Goal: Information Seeking & Learning: Compare options

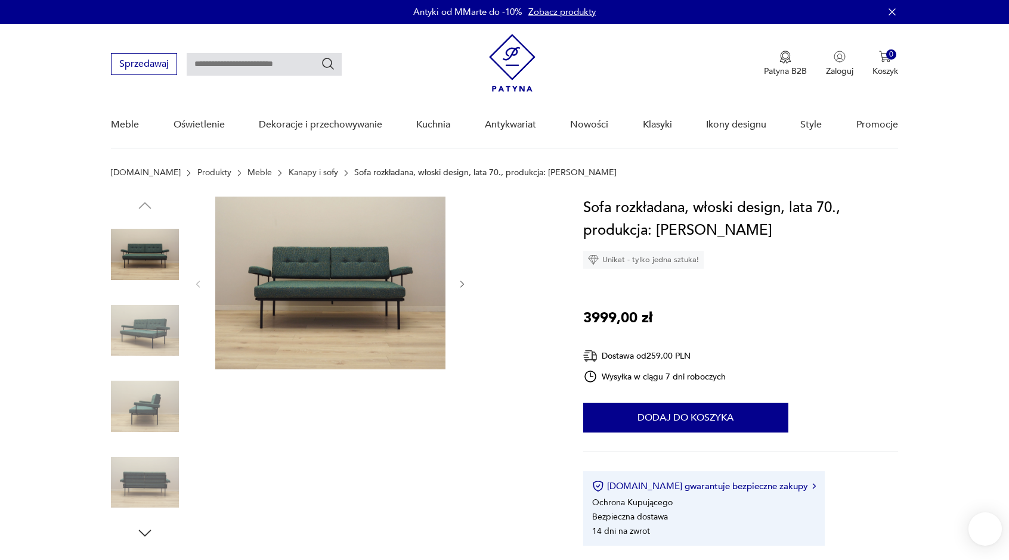
click at [334, 299] on img at bounding box center [330, 283] width 230 height 173
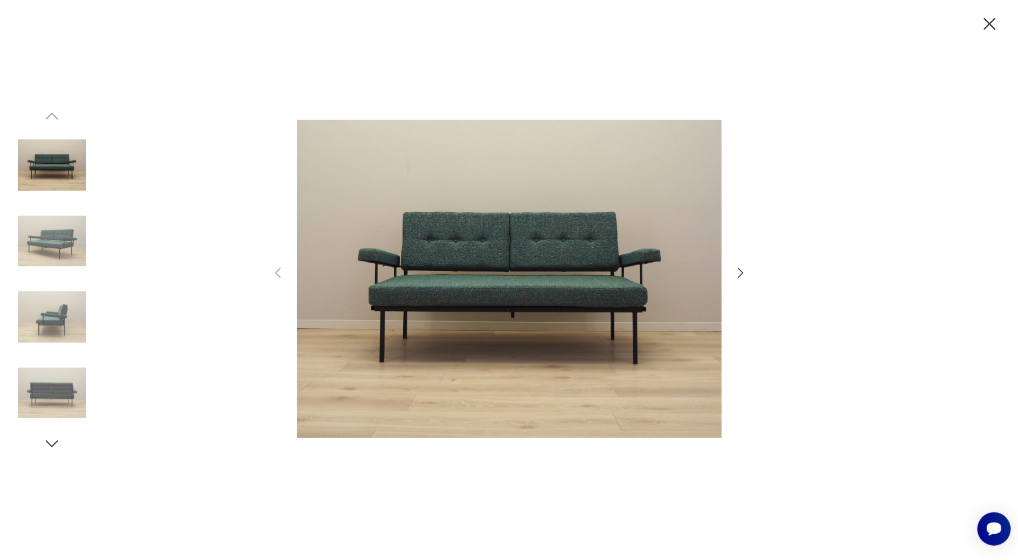
click at [742, 271] on icon "button" at bounding box center [740, 273] width 14 height 14
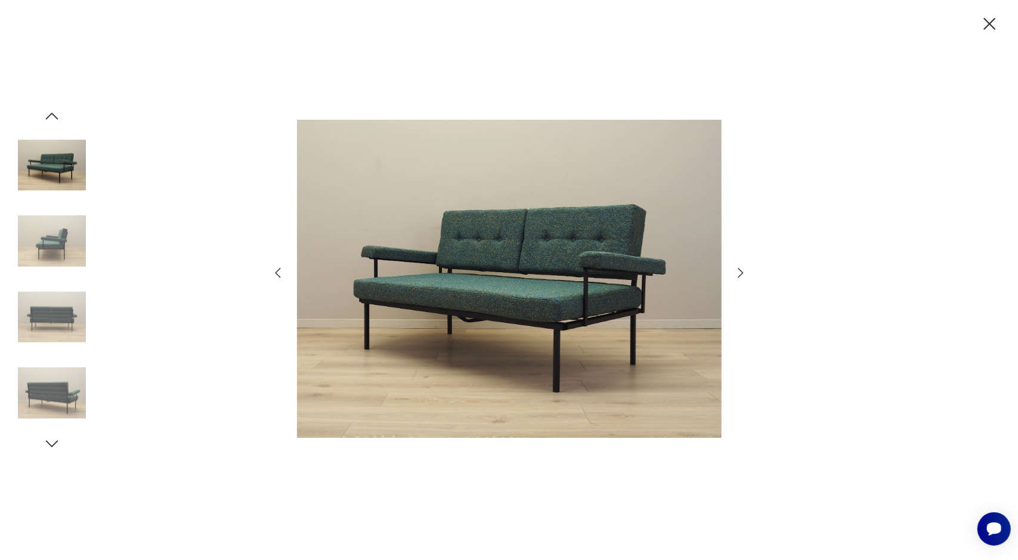
click at [742, 271] on icon "button" at bounding box center [740, 273] width 14 height 14
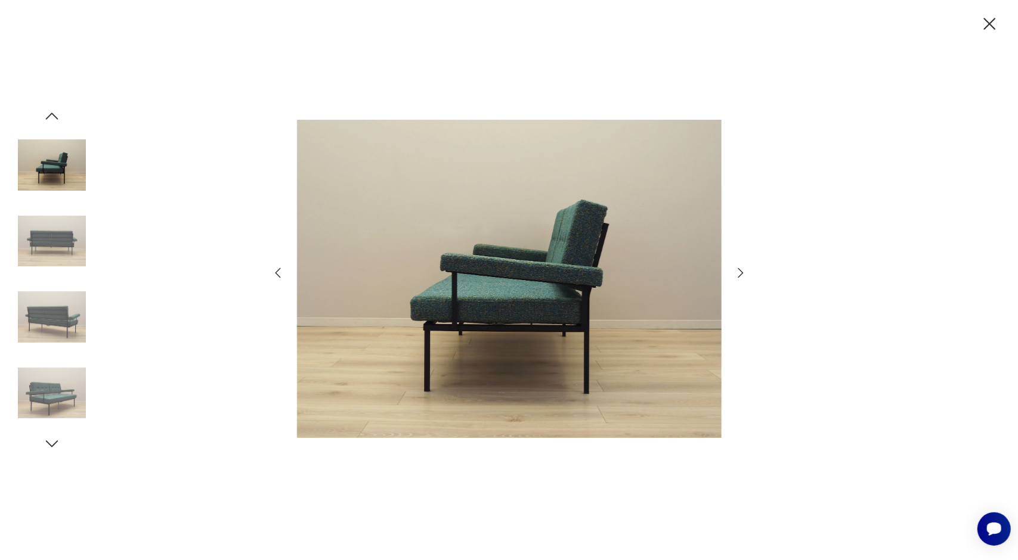
click at [742, 271] on icon "button" at bounding box center [740, 273] width 14 height 14
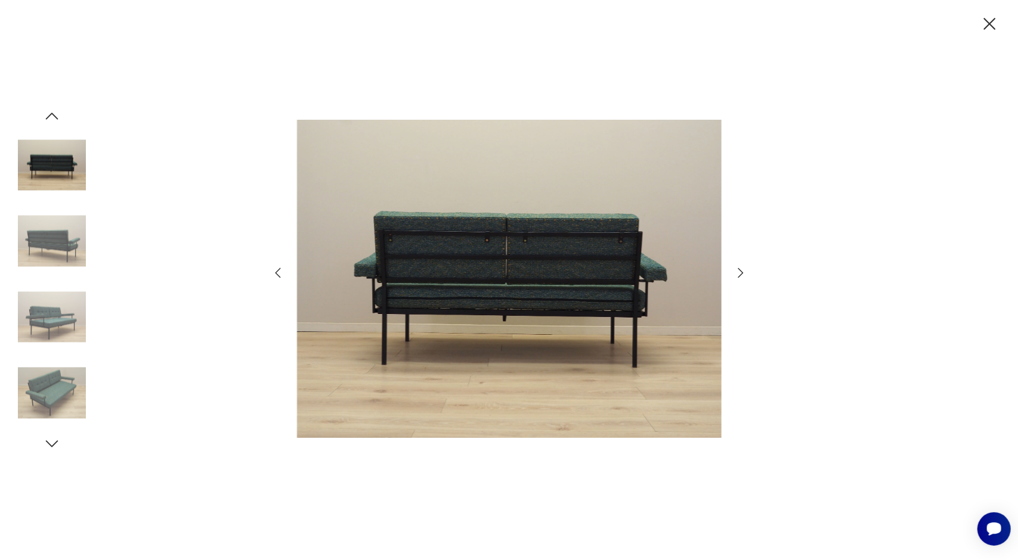
click at [742, 271] on icon "button" at bounding box center [740, 273] width 14 height 14
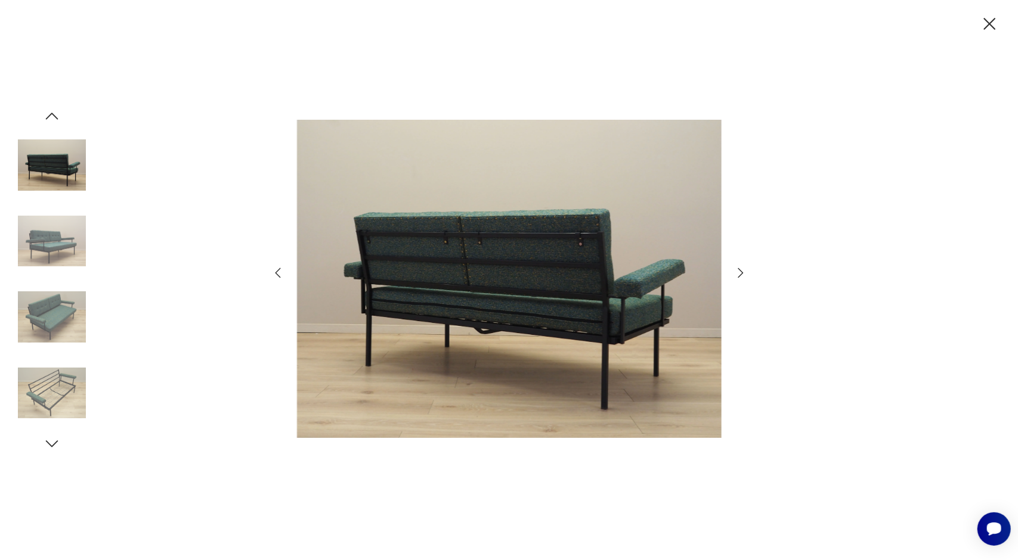
click at [742, 271] on icon "button" at bounding box center [740, 273] width 14 height 14
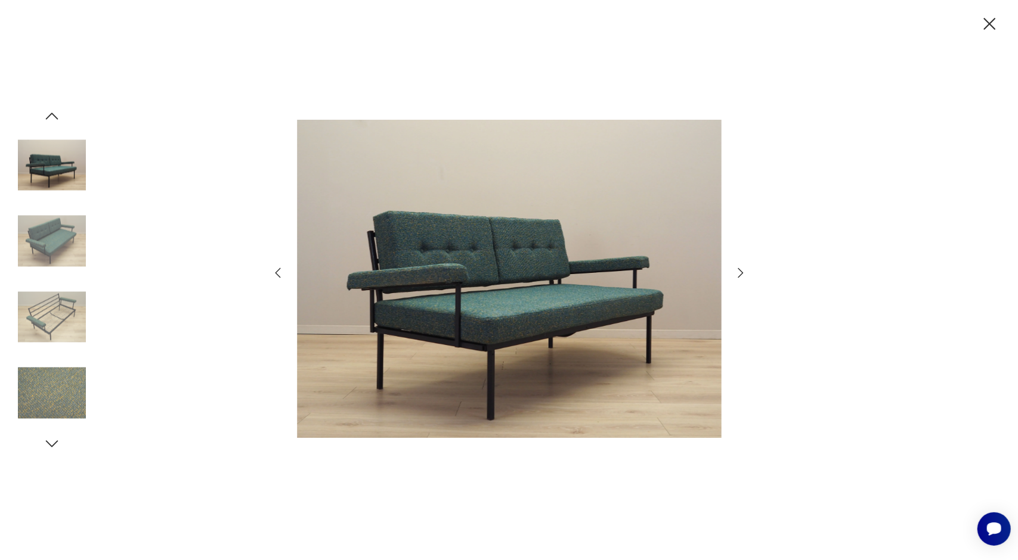
click at [742, 271] on icon "button" at bounding box center [740, 273] width 14 height 14
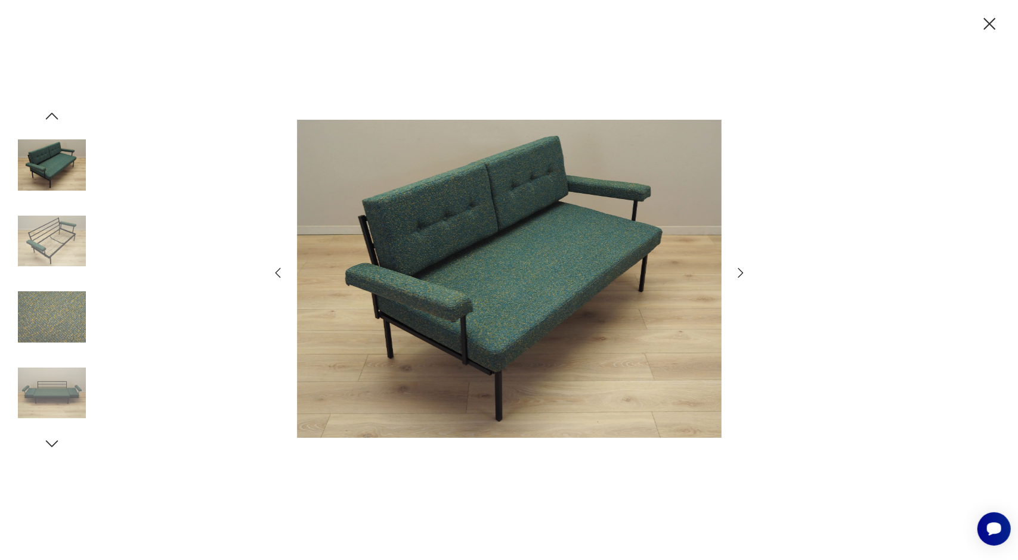
click at [742, 271] on icon "button" at bounding box center [740, 273] width 14 height 14
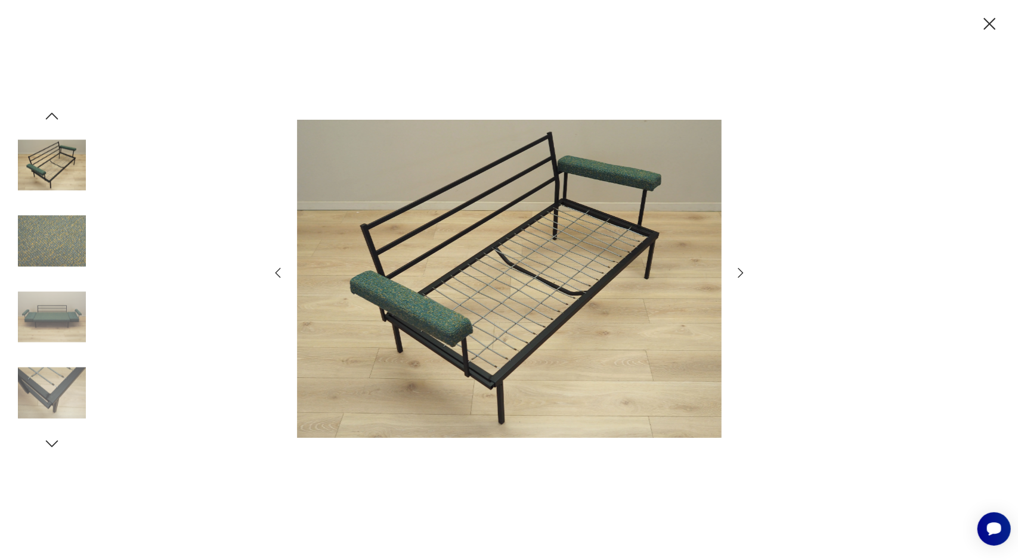
click at [742, 271] on icon "button" at bounding box center [740, 273] width 14 height 14
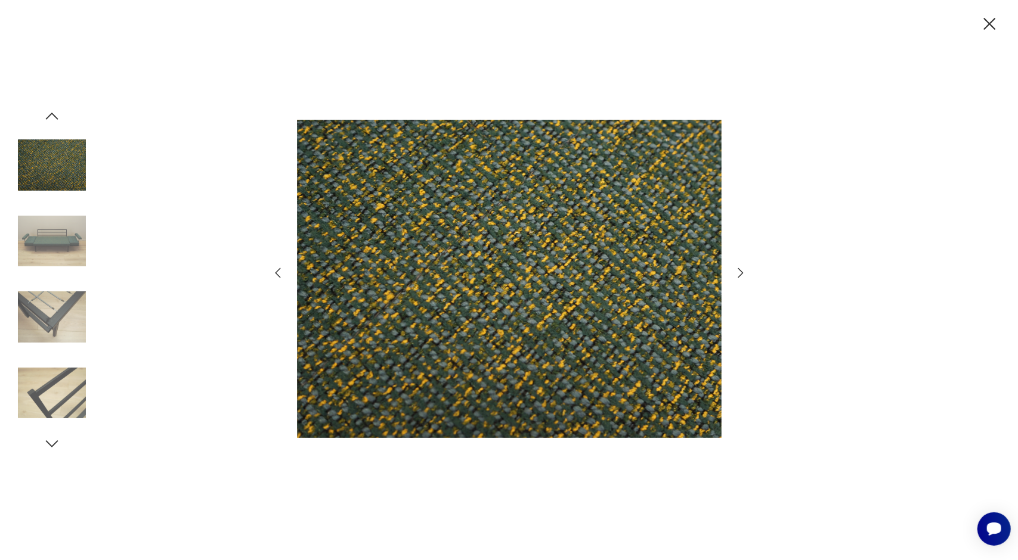
click at [742, 271] on icon "button" at bounding box center [740, 273] width 14 height 14
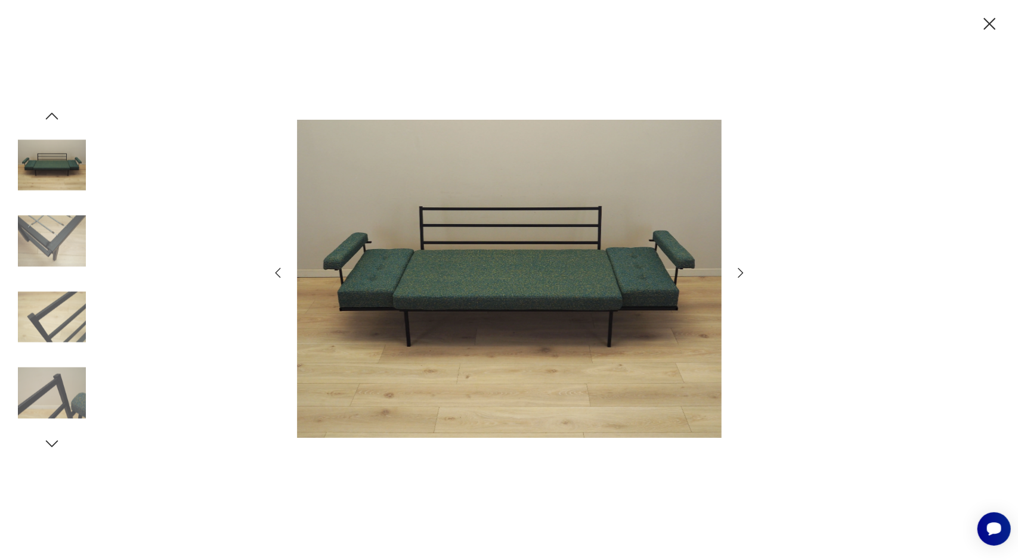
click at [742, 271] on icon "button" at bounding box center [740, 273] width 14 height 14
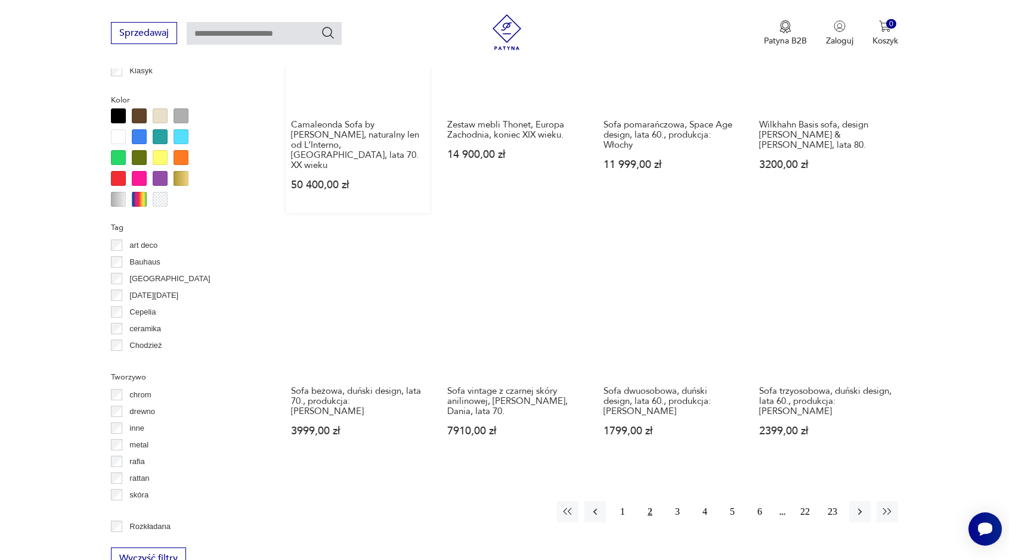
scroll to position [1115, 0]
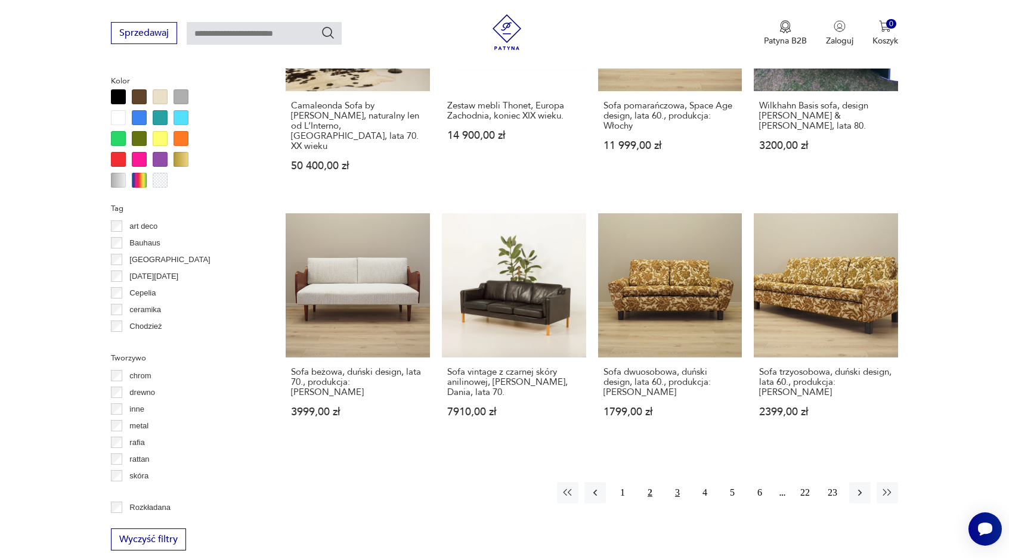
click at [675, 482] on button "3" at bounding box center [677, 492] width 21 height 21
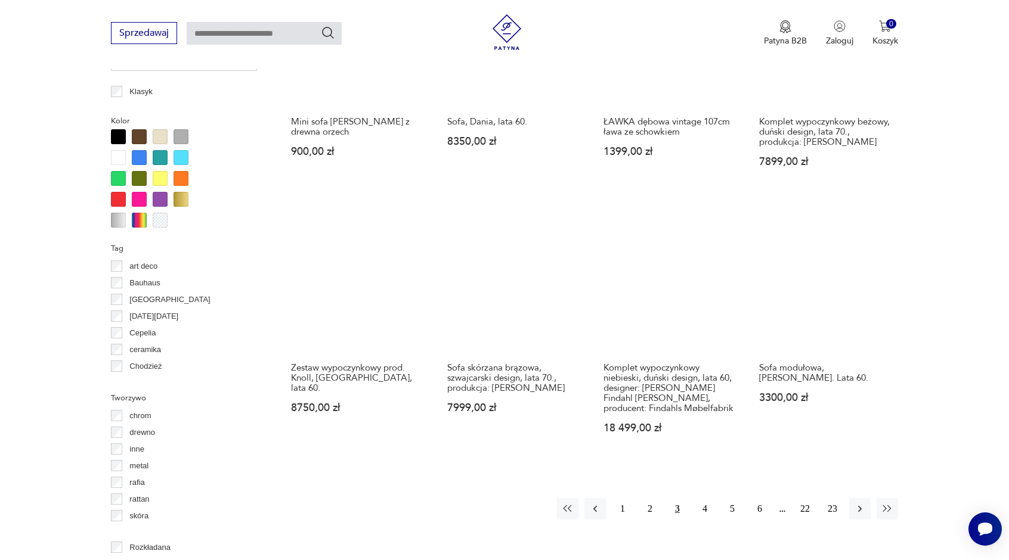
scroll to position [1115, 0]
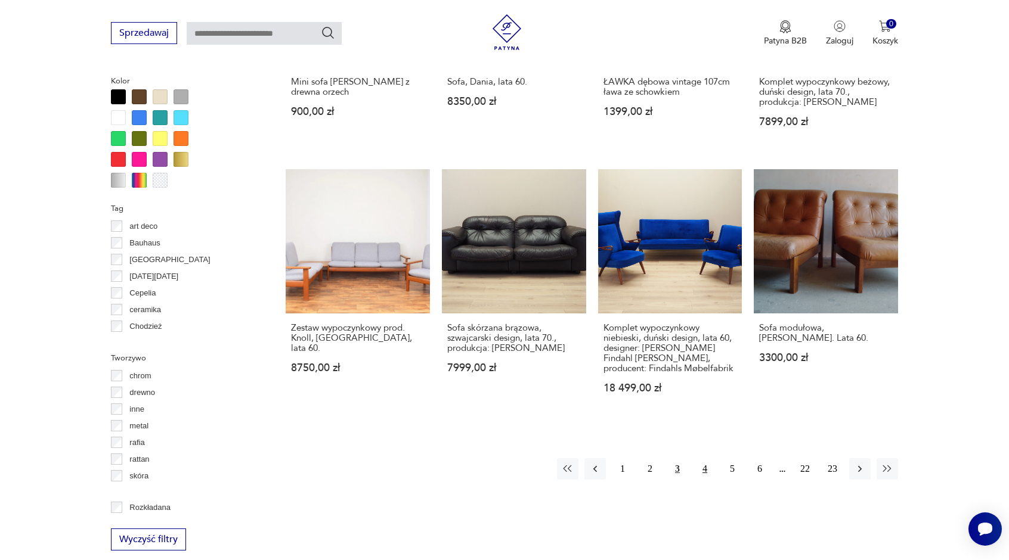
click at [708, 458] on button "4" at bounding box center [704, 468] width 21 height 21
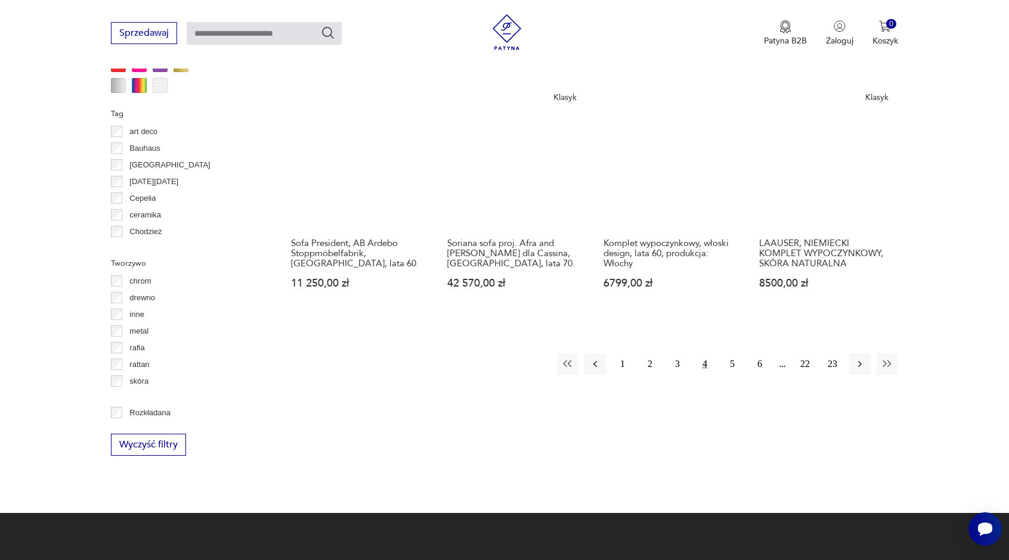
scroll to position [1235, 0]
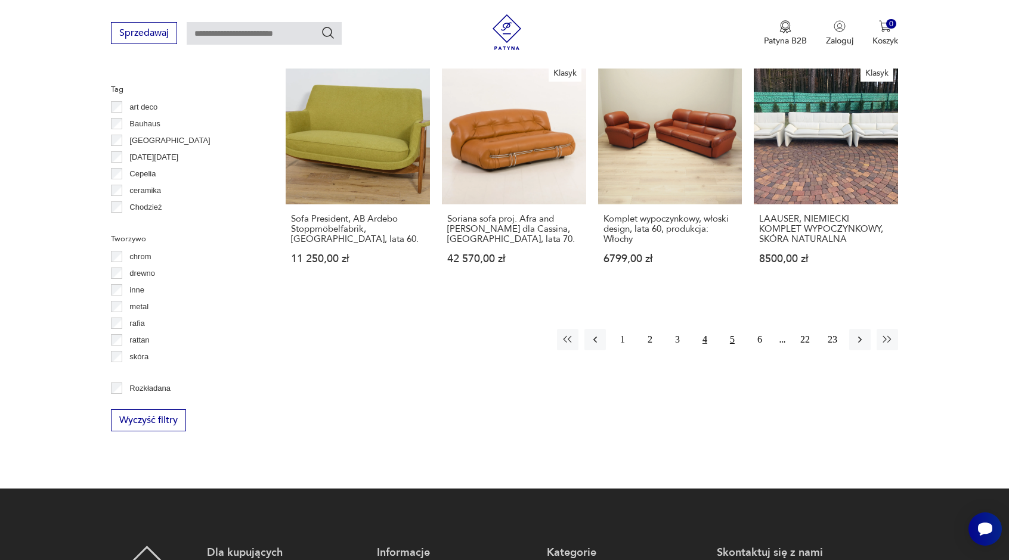
click at [728, 329] on button "5" at bounding box center [731, 339] width 21 height 21
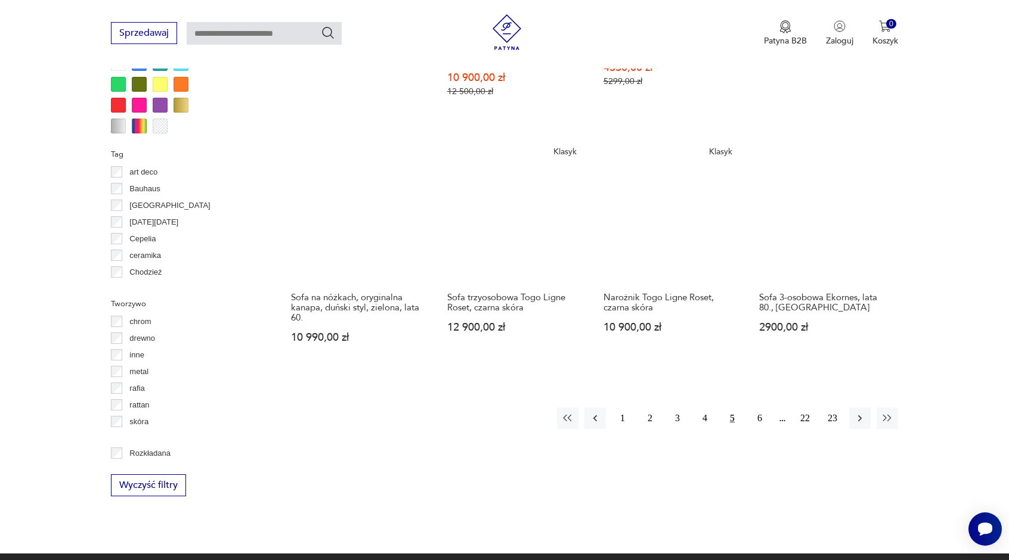
scroll to position [1175, 0]
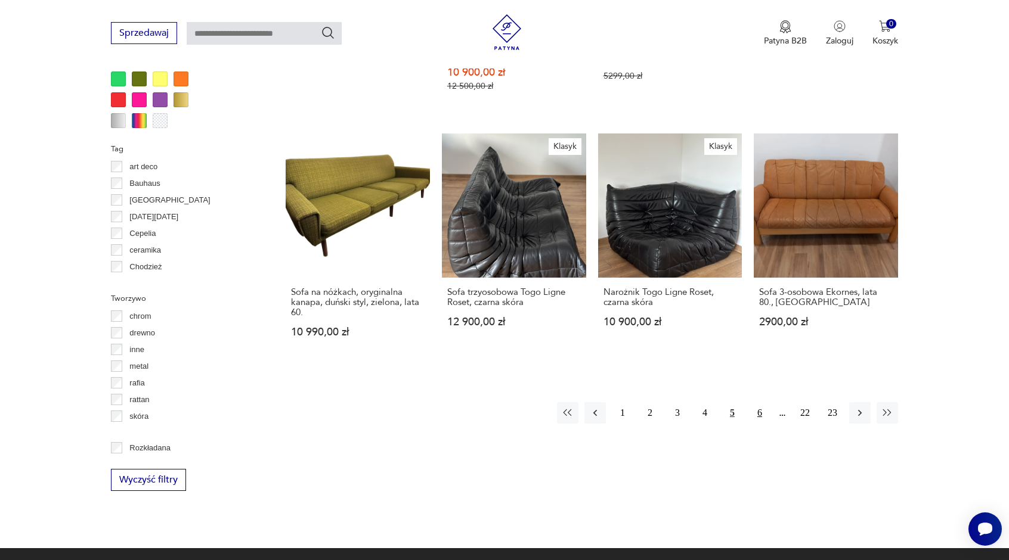
click at [756, 402] on button "6" at bounding box center [759, 412] width 21 height 21
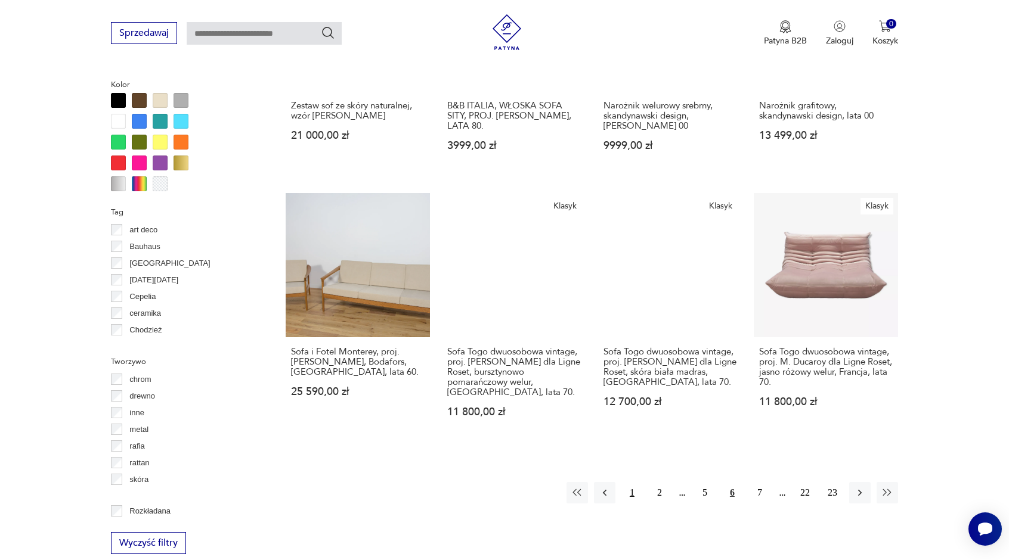
scroll to position [1115, 0]
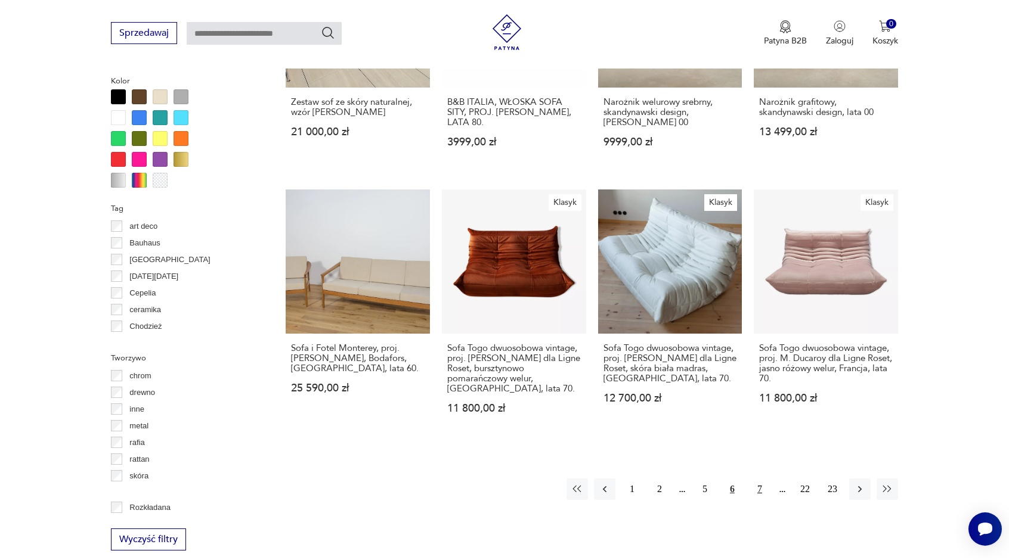
click at [761, 479] on button "7" at bounding box center [759, 489] width 21 height 21
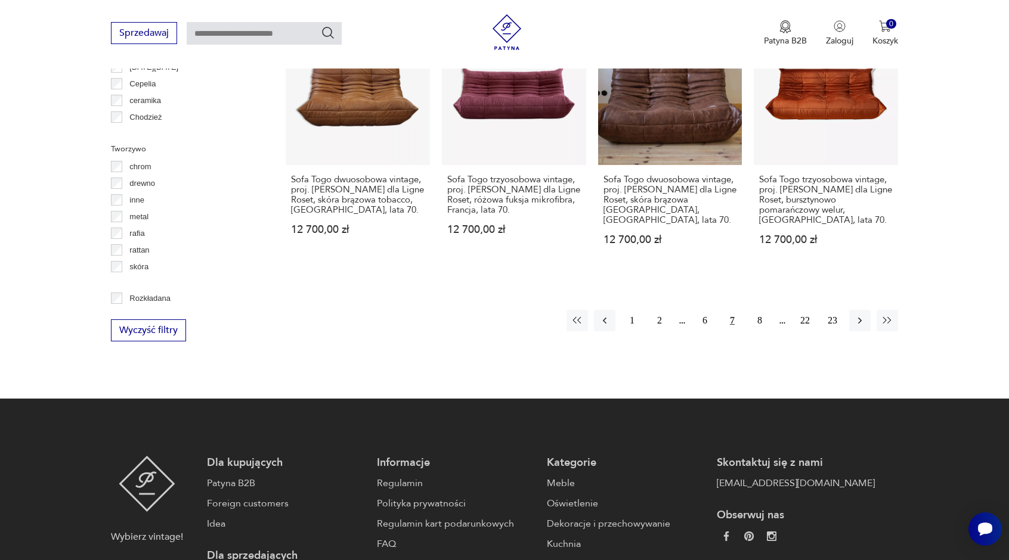
scroll to position [1354, 0]
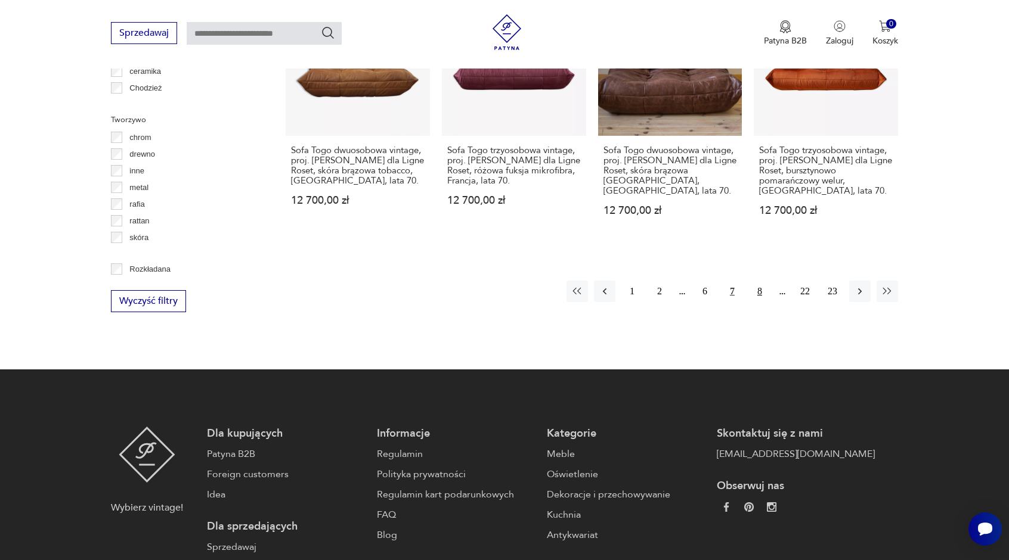
click at [760, 281] on button "8" at bounding box center [759, 291] width 21 height 21
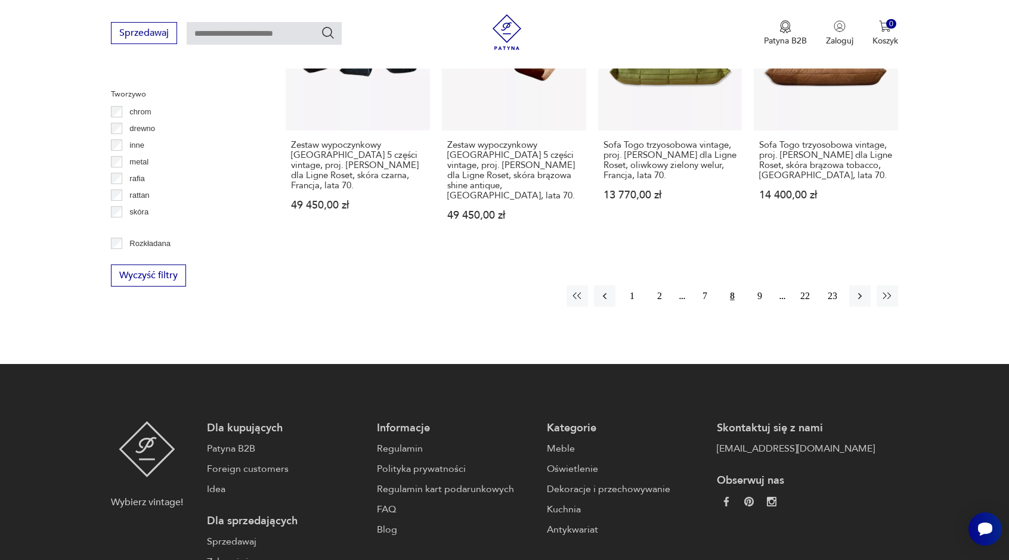
scroll to position [1414, 0]
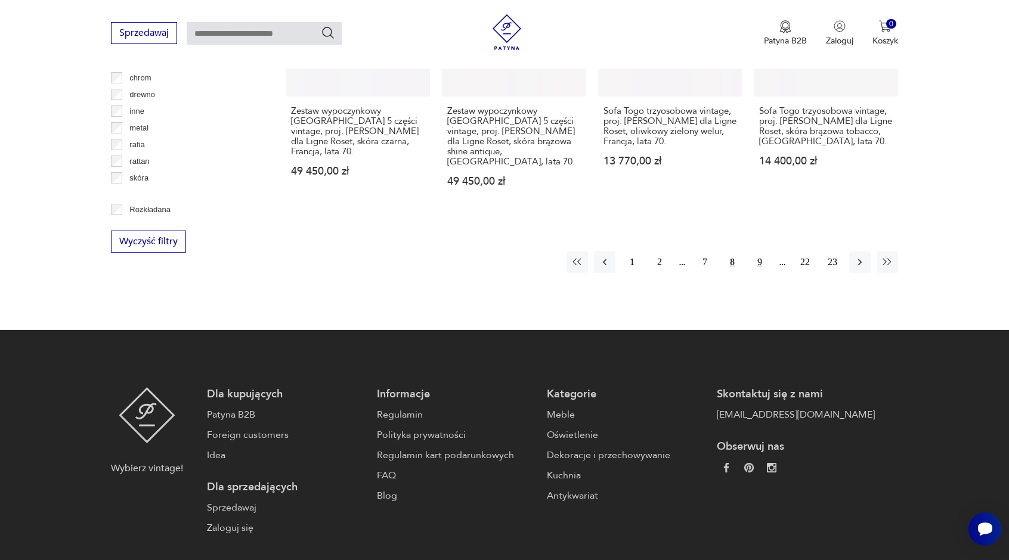
click at [758, 252] on button "9" at bounding box center [759, 262] width 21 height 21
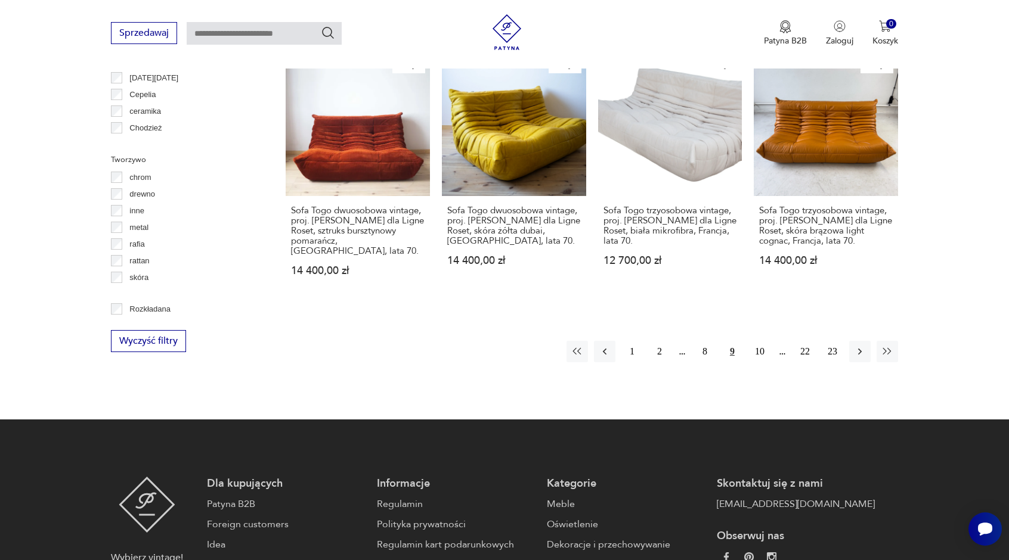
scroll to position [1354, 0]
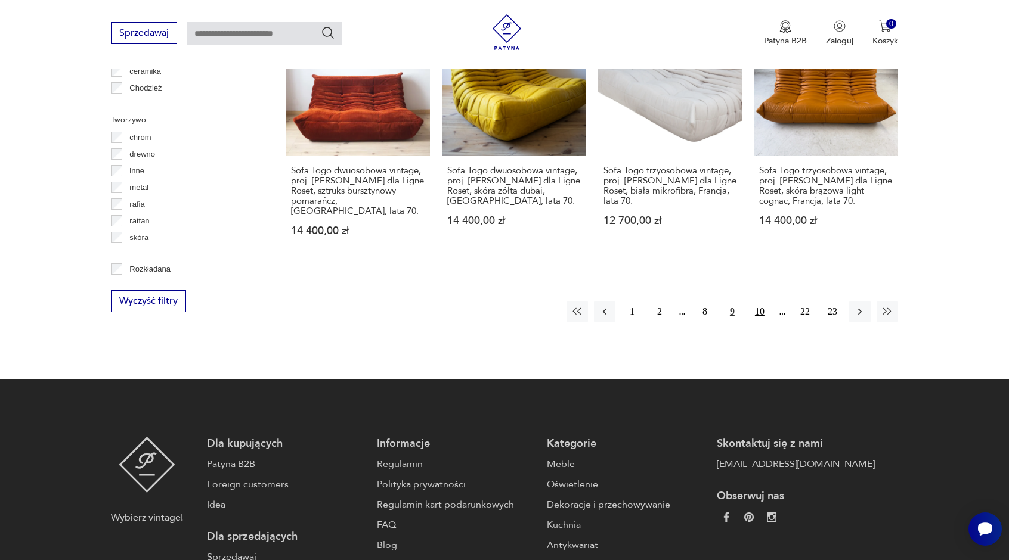
click at [760, 301] on button "10" at bounding box center [759, 311] width 21 height 21
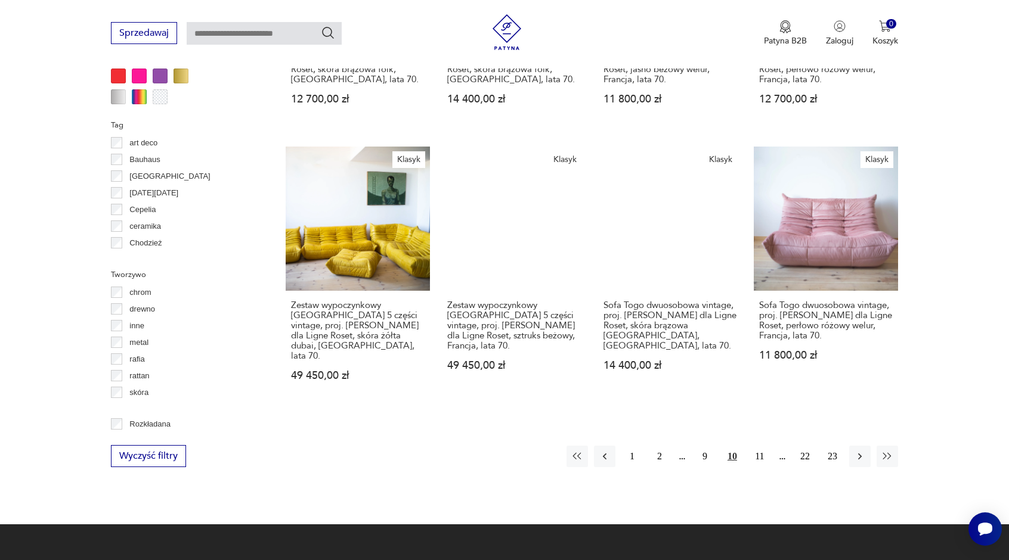
scroll to position [1235, 0]
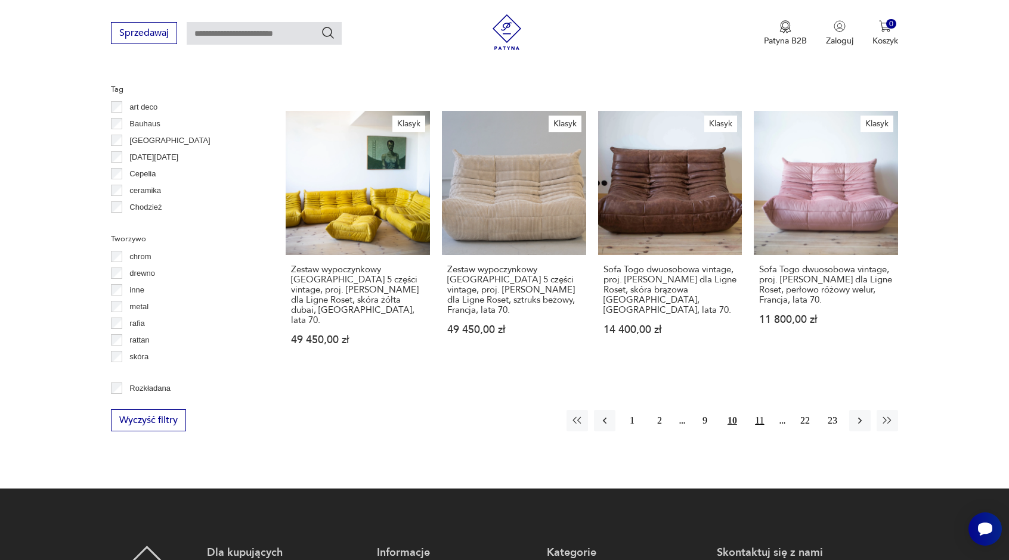
click at [761, 410] on button "11" at bounding box center [759, 420] width 21 height 21
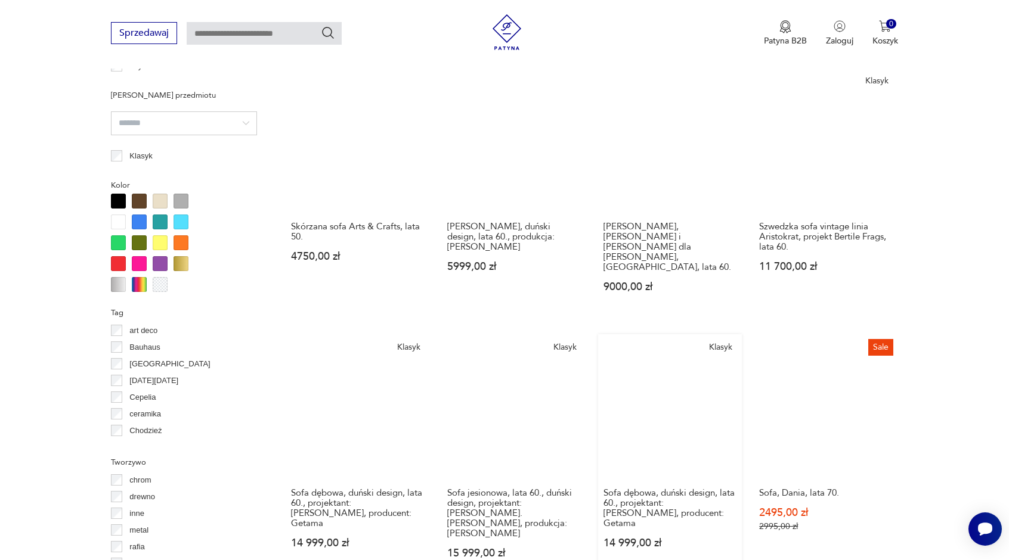
scroll to position [1115, 0]
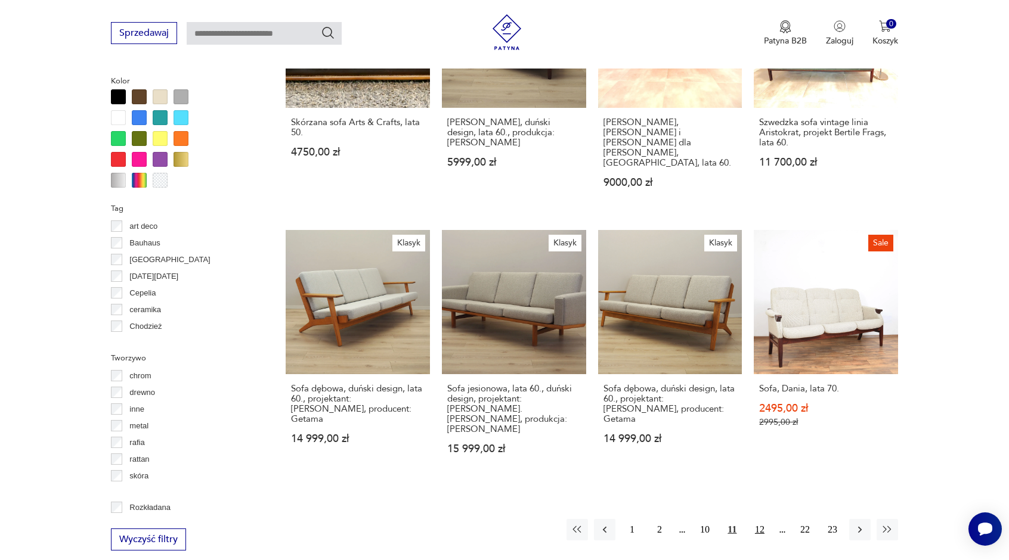
click at [752, 519] on button "12" at bounding box center [759, 529] width 21 height 21
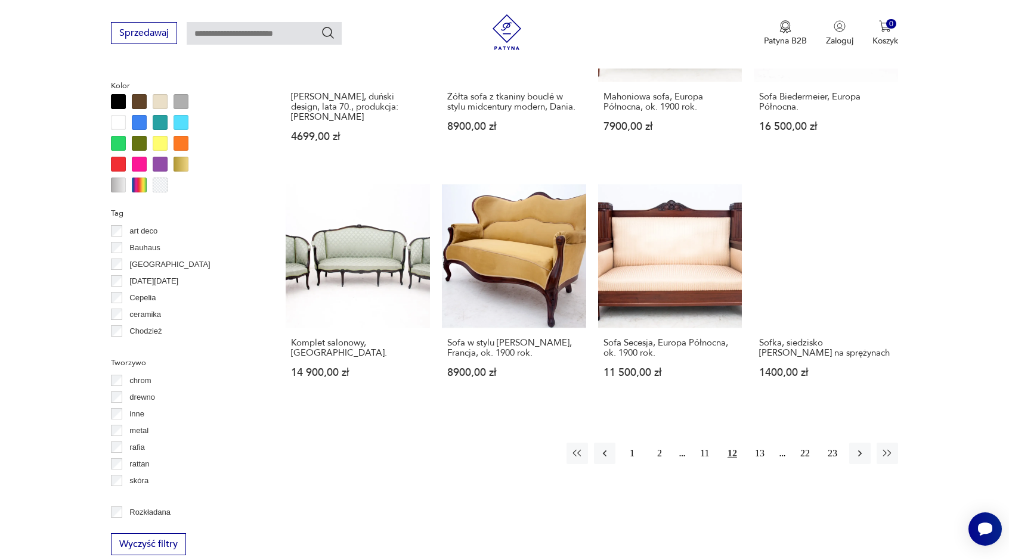
scroll to position [1115, 0]
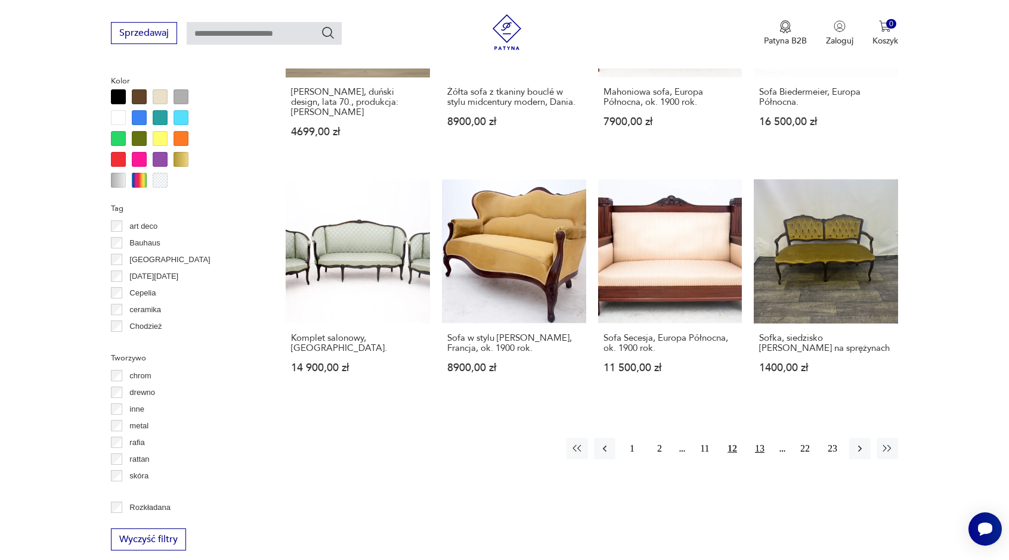
click at [759, 438] on button "13" at bounding box center [759, 448] width 21 height 21
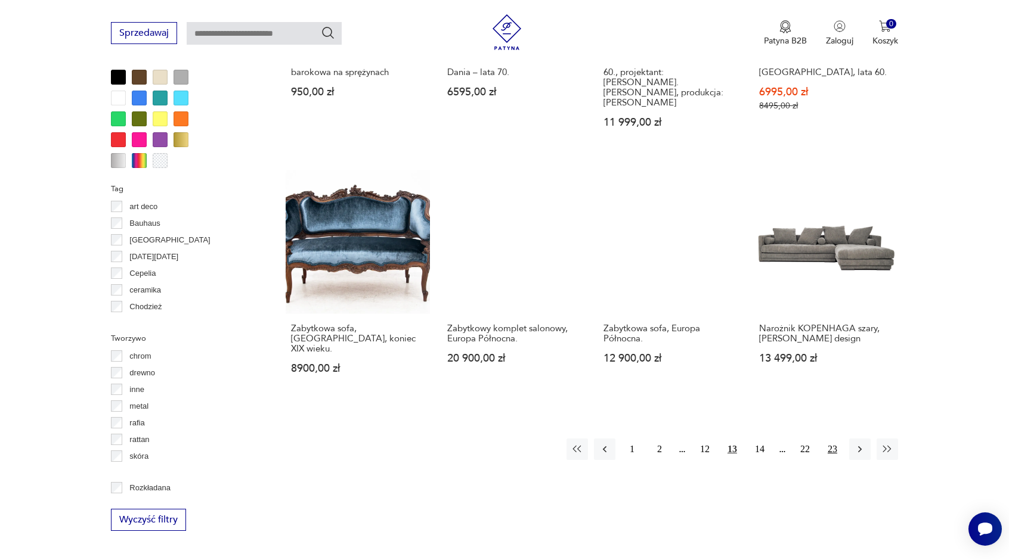
scroll to position [1175, 0]
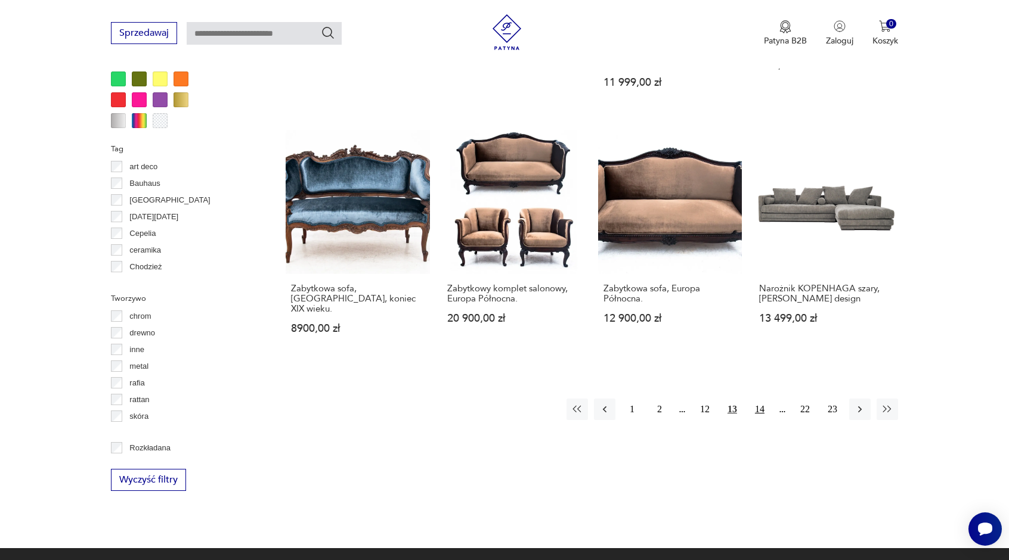
click at [762, 399] on button "14" at bounding box center [759, 409] width 21 height 21
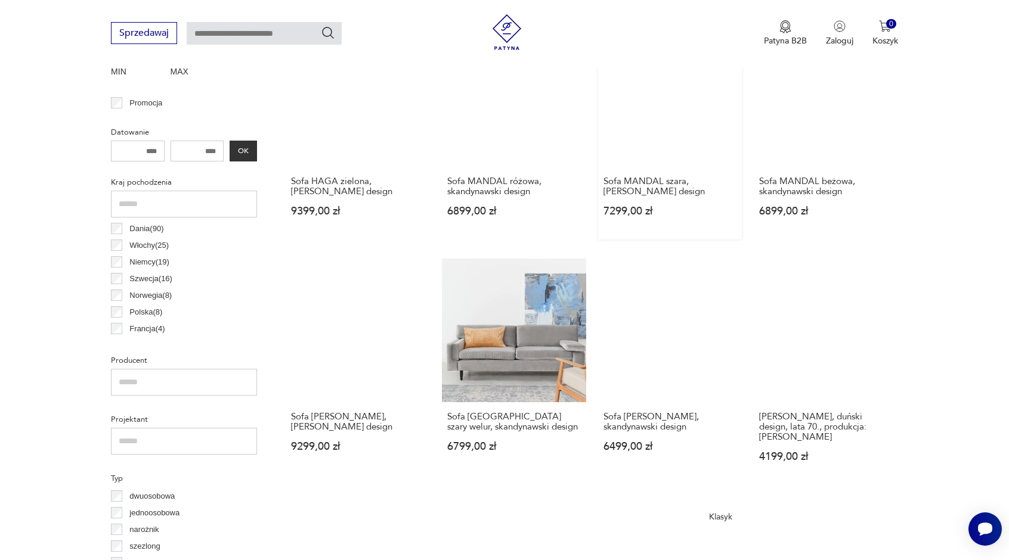
scroll to position [519, 0]
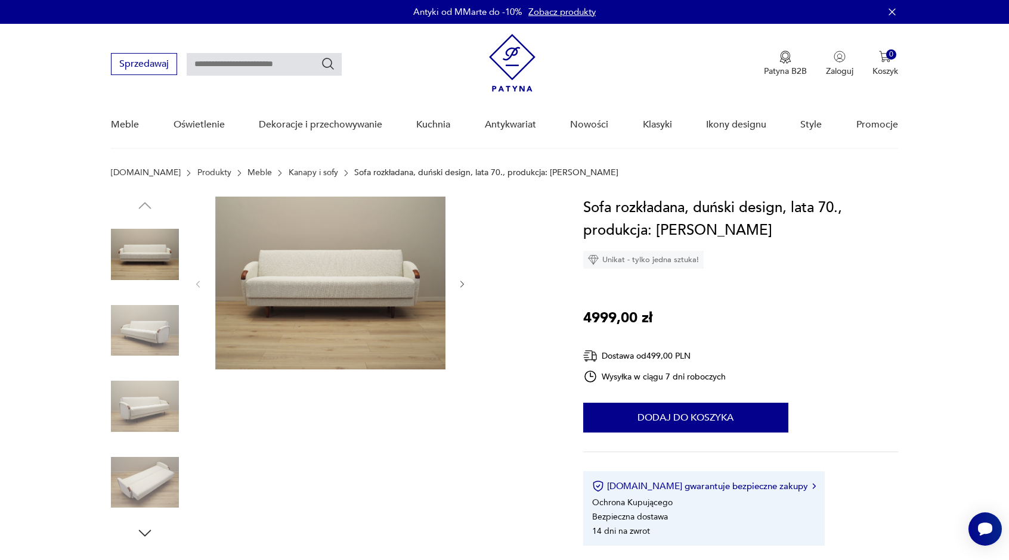
click at [463, 286] on icon "button" at bounding box center [462, 285] width 10 height 10
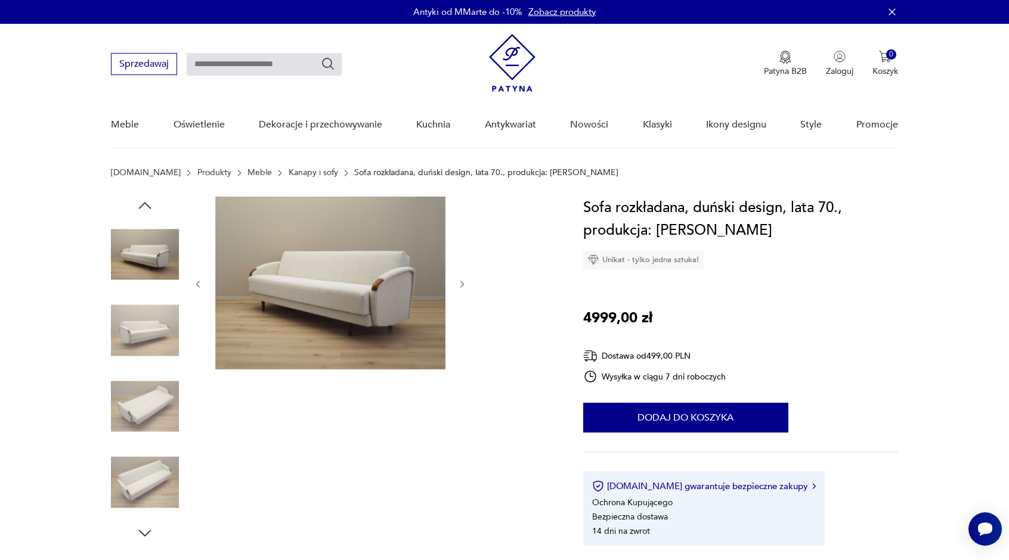
click at [463, 286] on icon "button" at bounding box center [462, 285] width 10 height 10
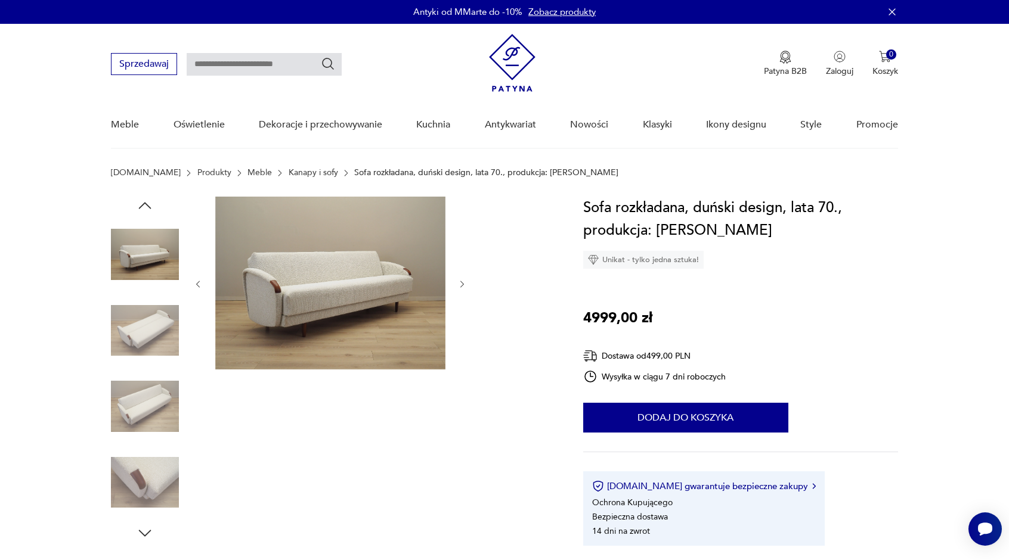
click at [463, 286] on icon "button" at bounding box center [462, 285] width 10 height 10
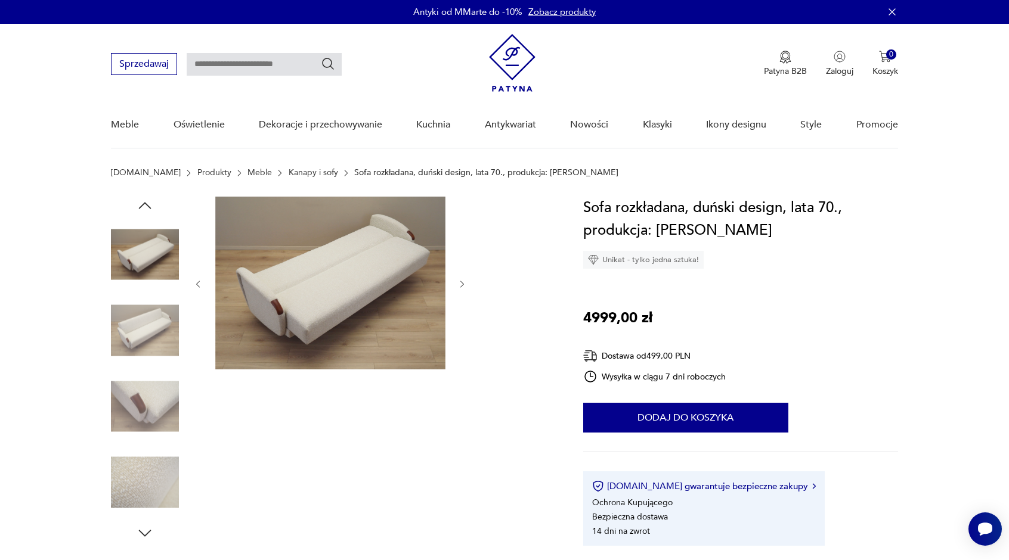
click at [463, 286] on icon "button" at bounding box center [462, 285] width 10 height 10
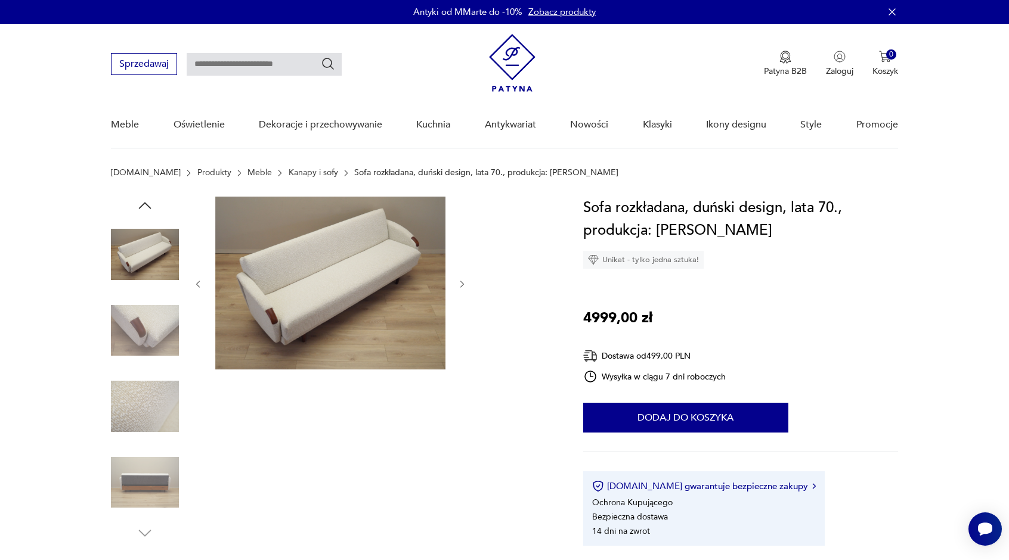
click at [463, 286] on icon "button" at bounding box center [462, 285] width 10 height 10
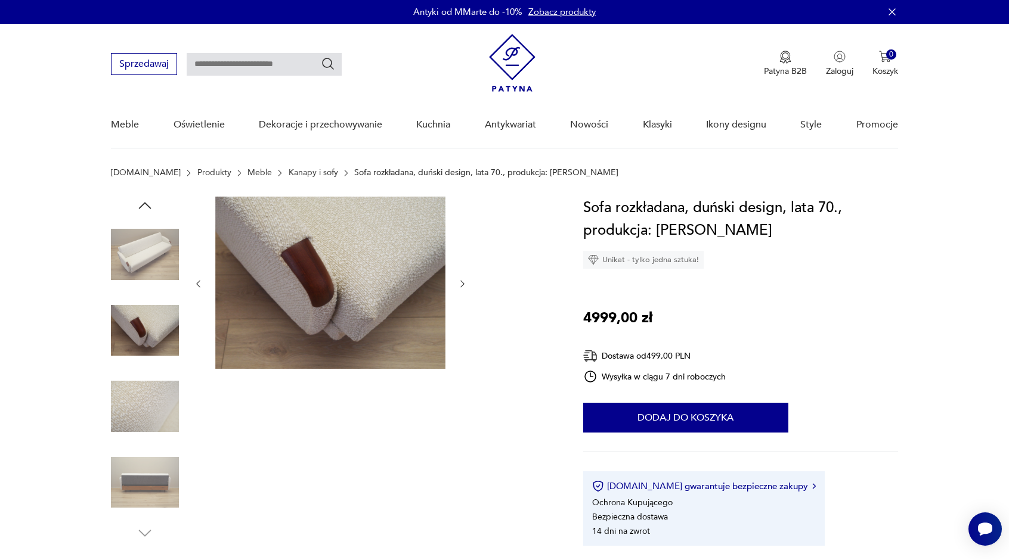
click at [463, 286] on icon "button" at bounding box center [462, 284] width 10 height 10
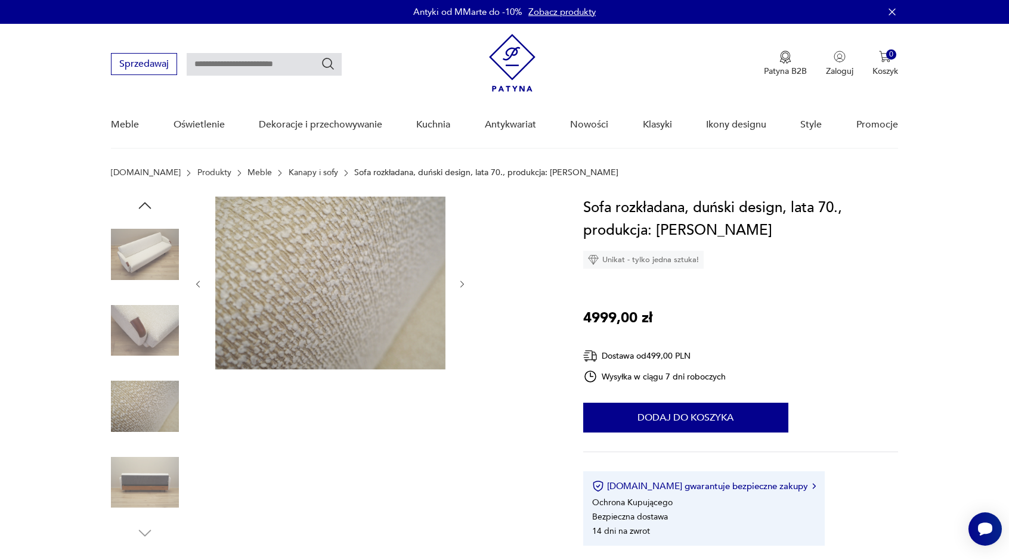
click at [463, 286] on icon "button" at bounding box center [462, 285] width 10 height 10
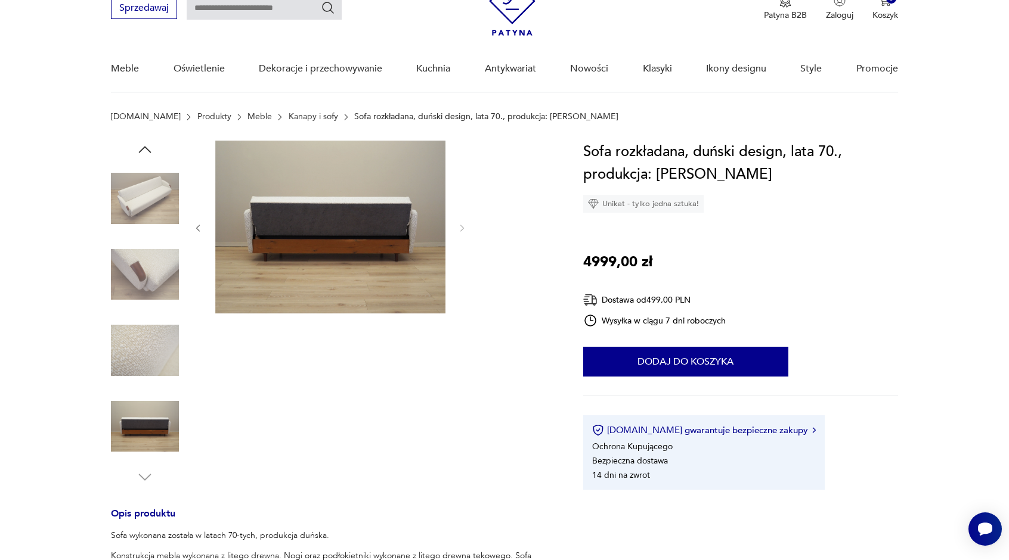
scroll to position [60, 0]
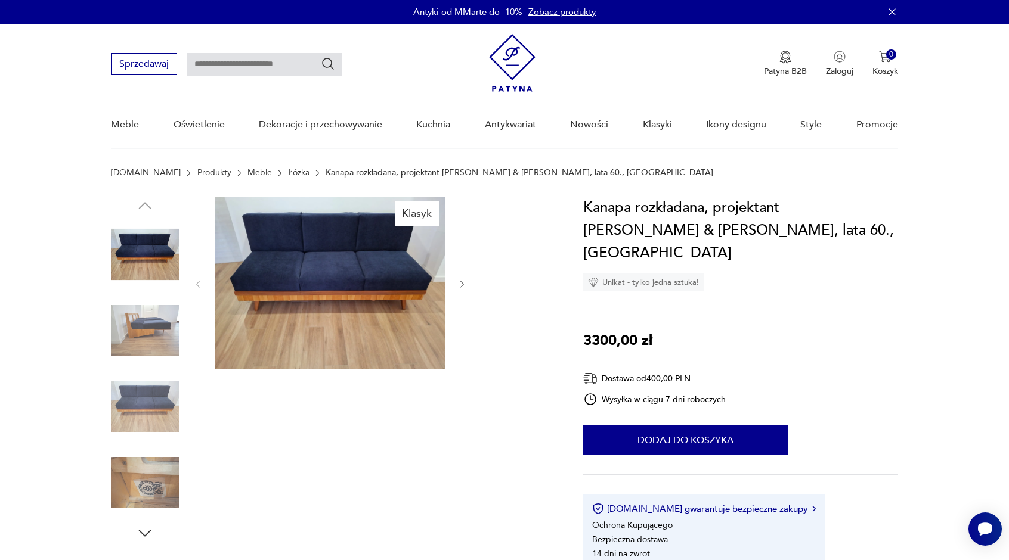
click at [320, 267] on img at bounding box center [330, 283] width 230 height 173
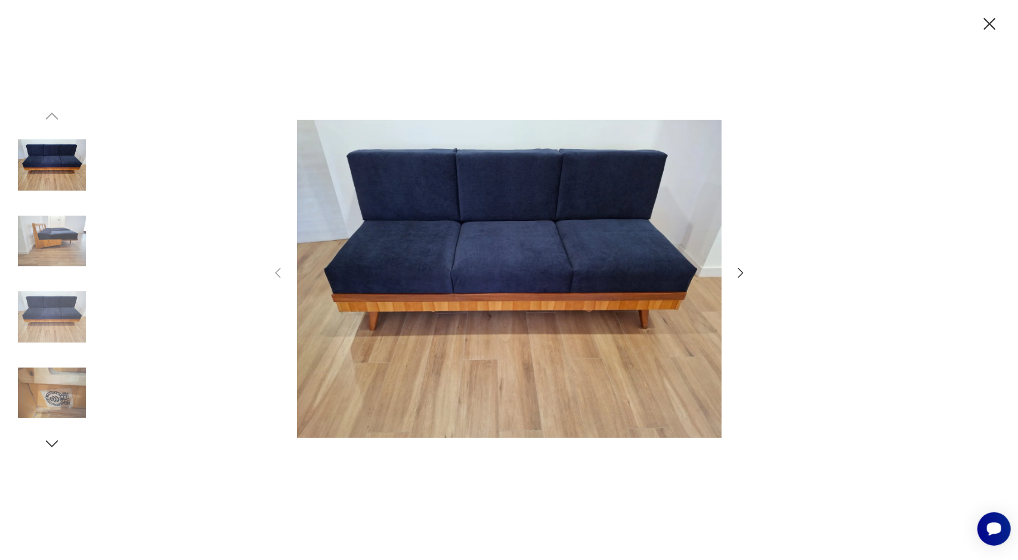
click at [741, 275] on icon "button" at bounding box center [739, 273] width 5 height 10
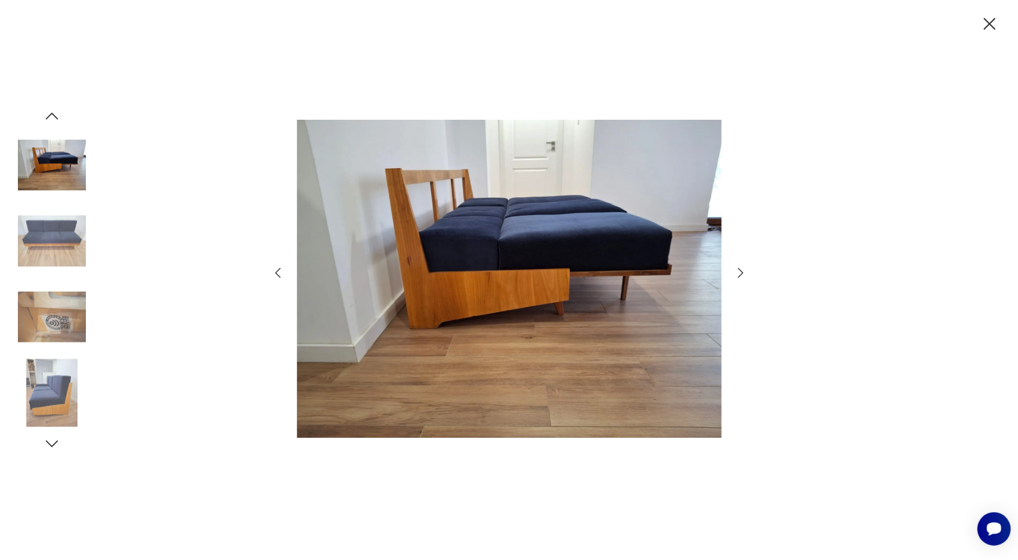
click at [741, 275] on icon "button" at bounding box center [739, 273] width 5 height 10
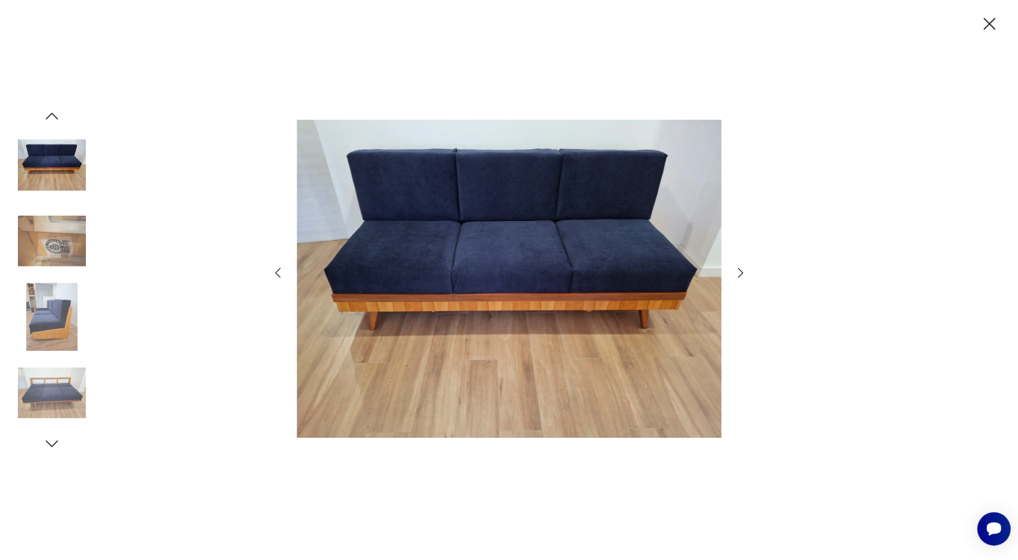
click at [741, 275] on icon "button" at bounding box center [739, 273] width 5 height 10
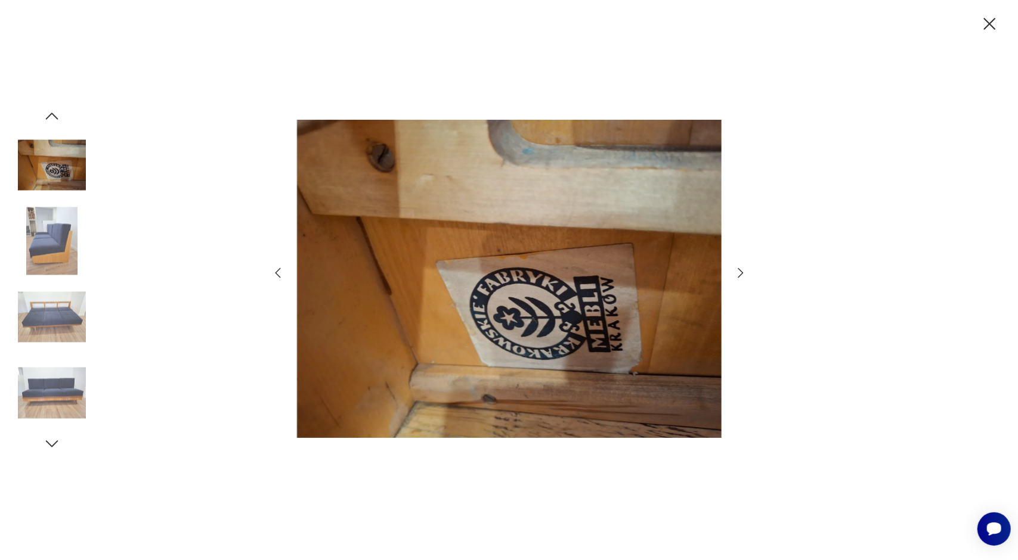
click at [741, 275] on icon "button" at bounding box center [739, 273] width 5 height 10
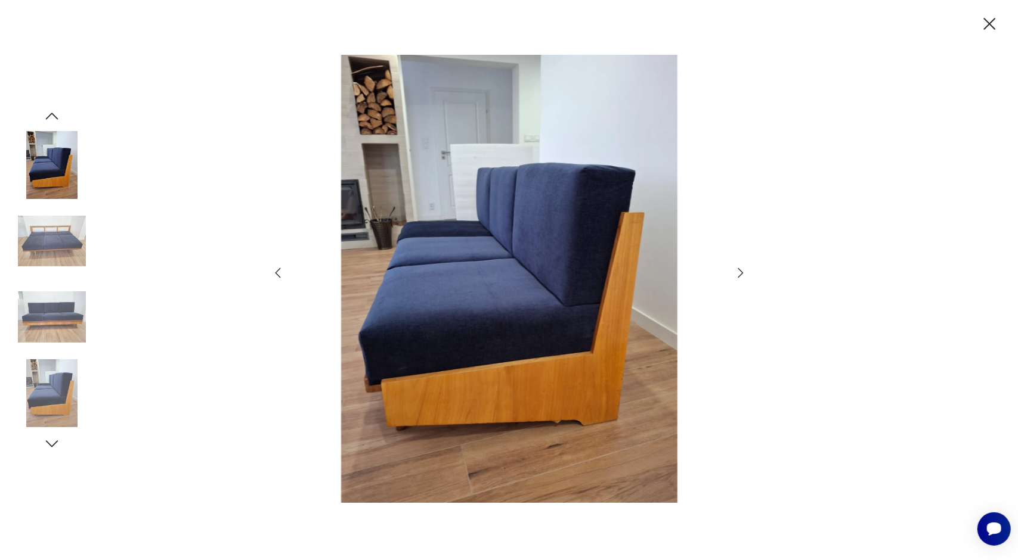
click at [741, 275] on icon "button" at bounding box center [739, 273] width 5 height 10
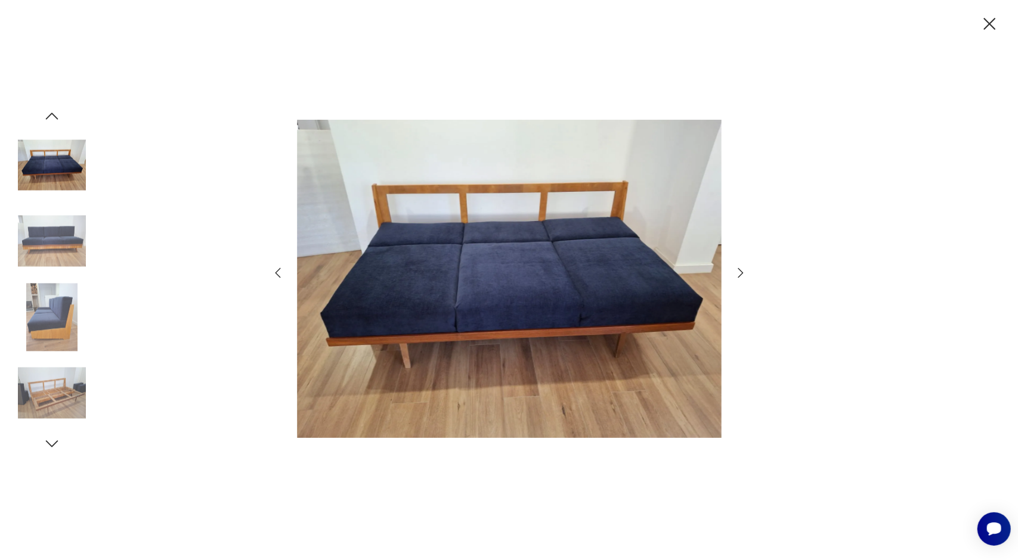
click at [742, 270] on icon "button" at bounding box center [740, 273] width 14 height 14
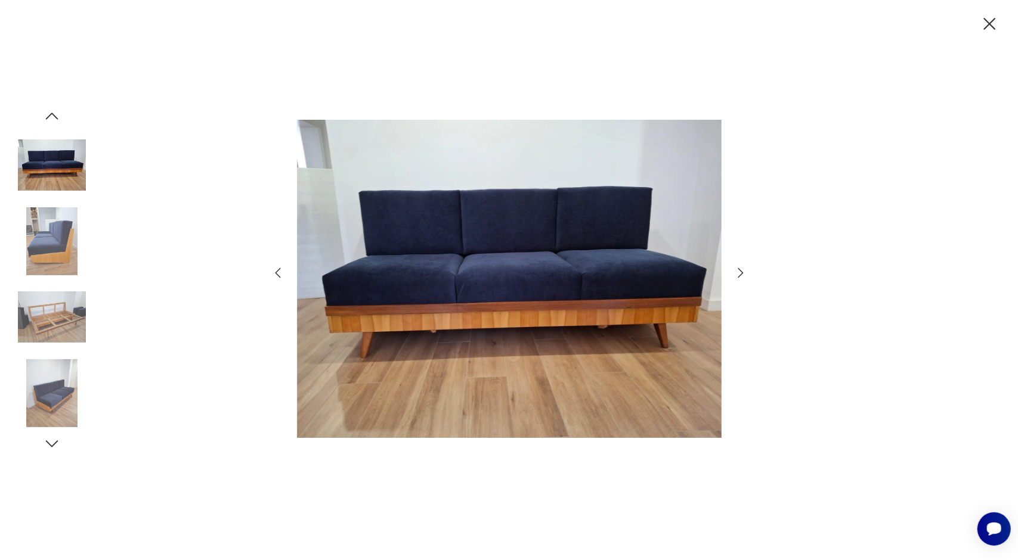
click at [992, 25] on icon "button" at bounding box center [989, 24] width 21 height 21
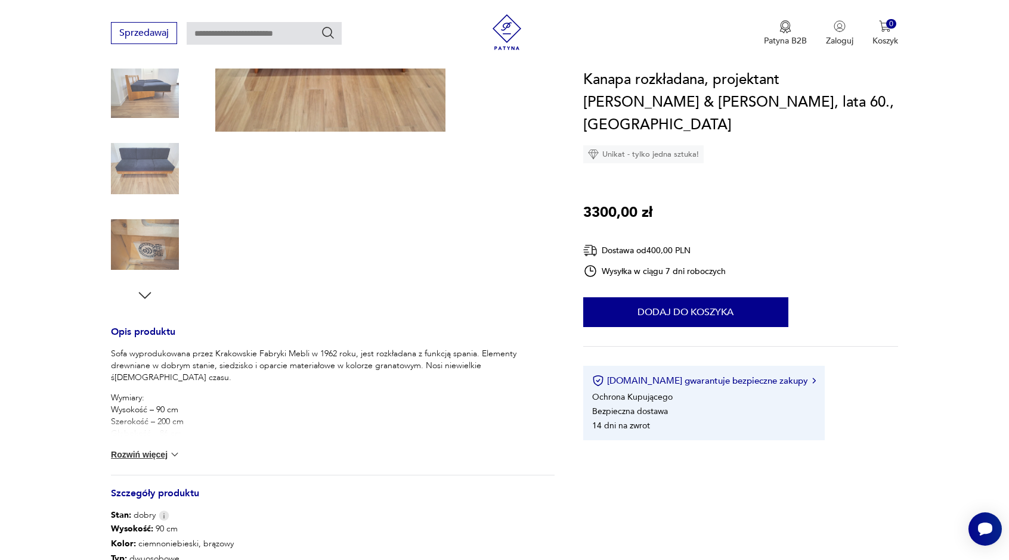
scroll to position [238, 0]
click at [154, 455] on button "Rozwiń więcej" at bounding box center [145, 454] width 69 height 12
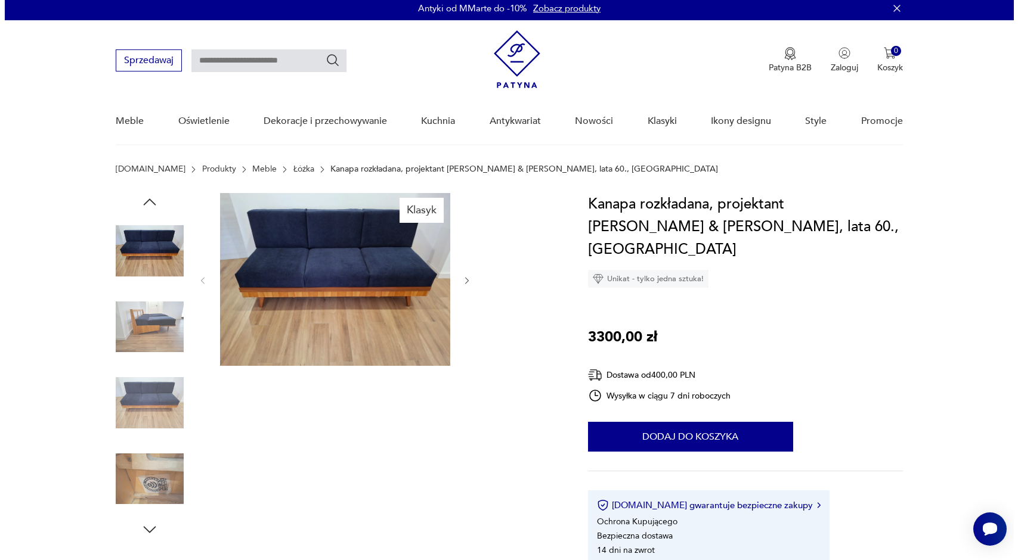
scroll to position [0, 0]
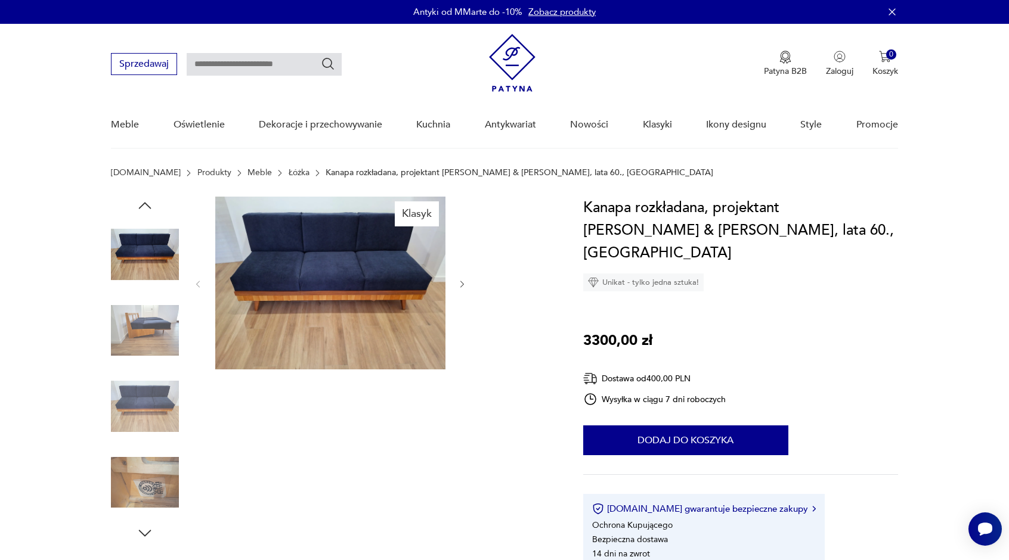
click at [337, 283] on img at bounding box center [330, 283] width 230 height 173
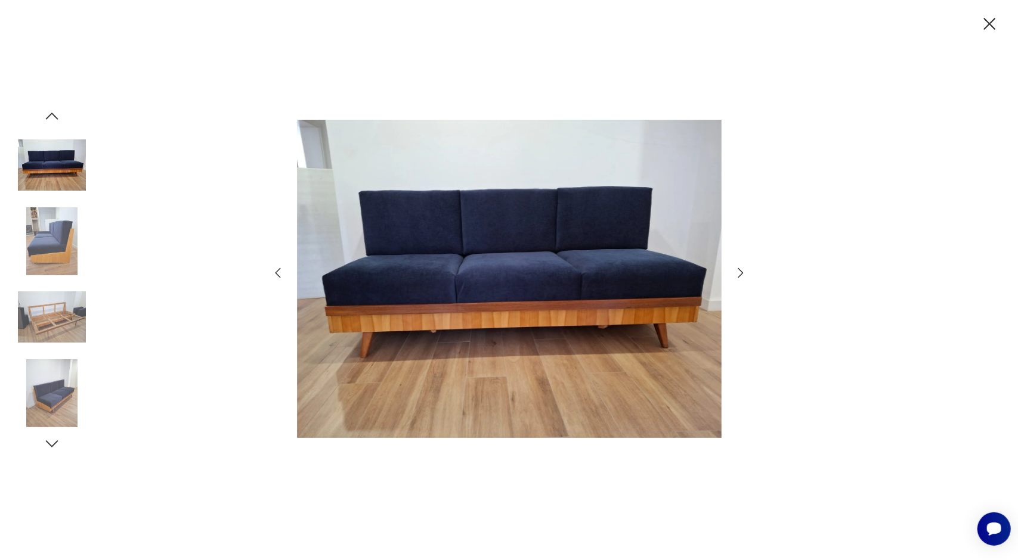
click at [538, 286] on img at bounding box center [509, 279] width 424 height 448
click at [739, 272] on icon "button" at bounding box center [740, 273] width 14 height 14
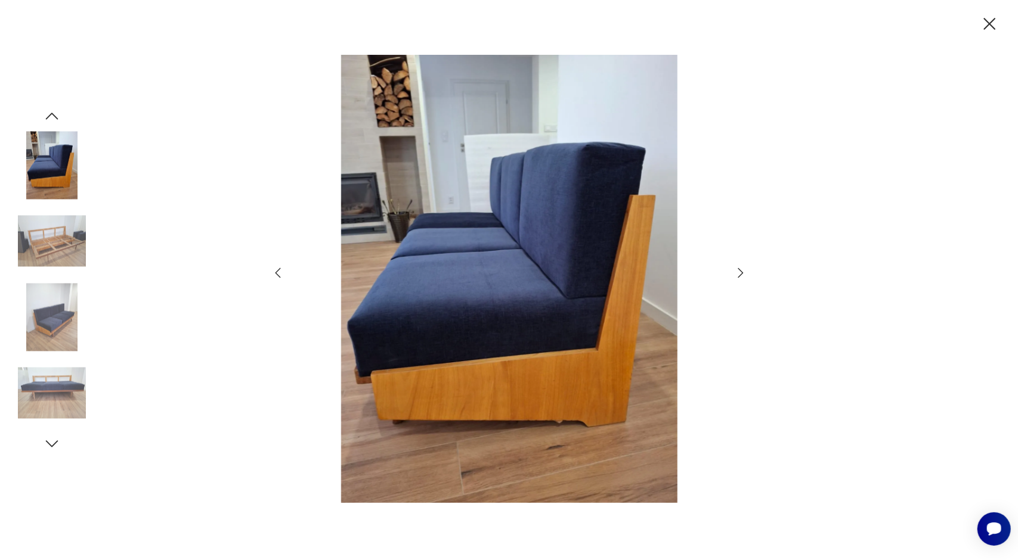
click at [739, 272] on icon "button" at bounding box center [740, 273] width 14 height 14
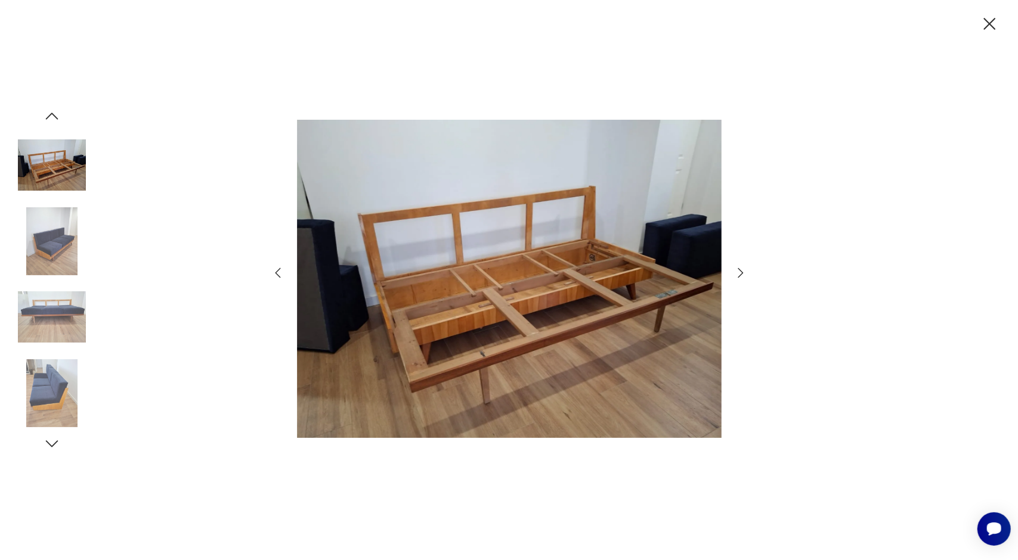
click at [739, 272] on icon "button" at bounding box center [740, 273] width 14 height 14
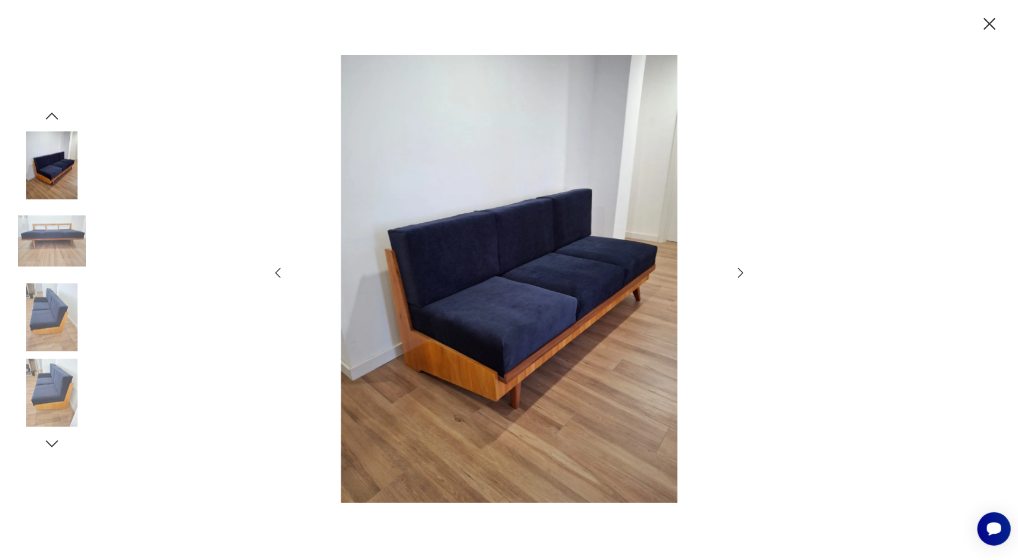
click at [739, 272] on icon "button" at bounding box center [740, 273] width 14 height 14
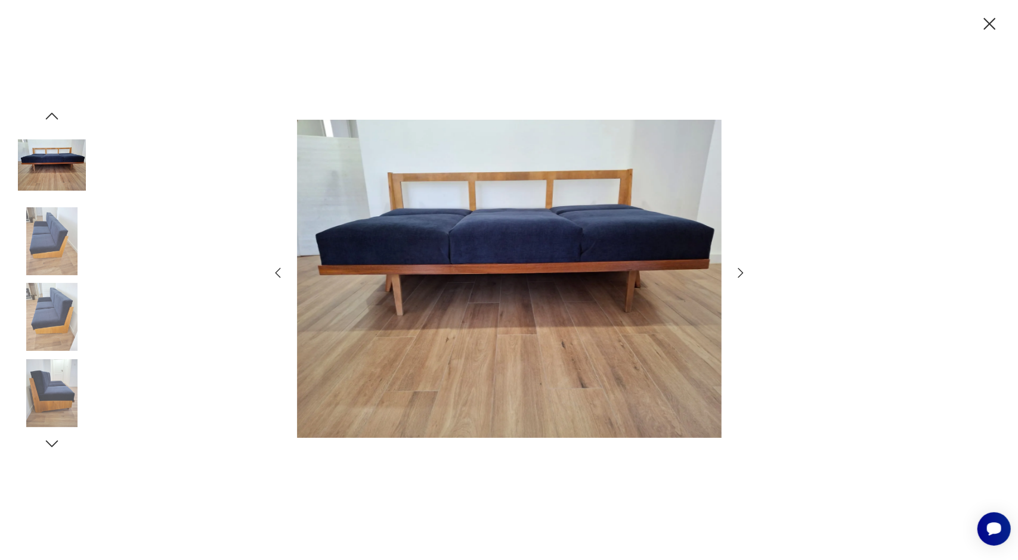
click at [739, 272] on icon "button" at bounding box center [740, 273] width 14 height 14
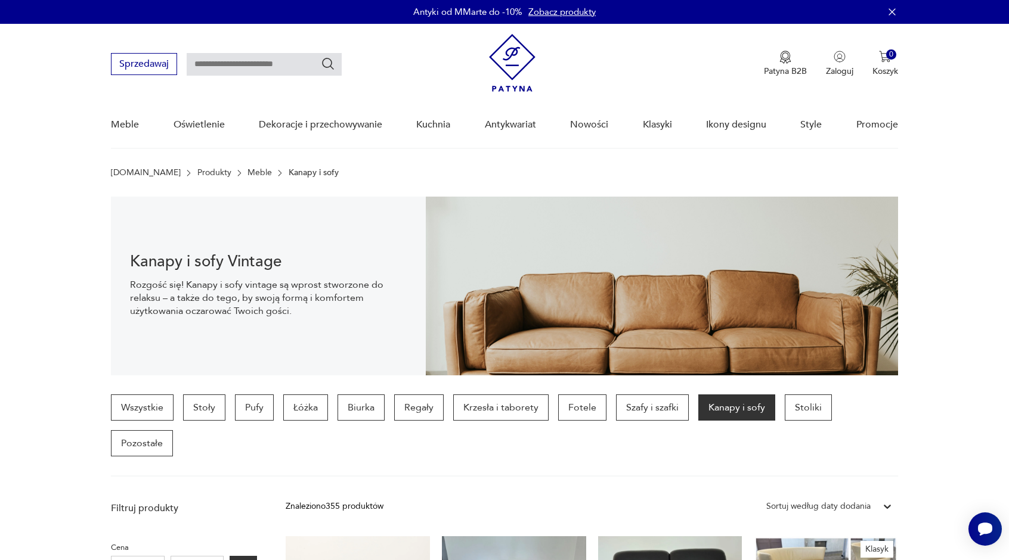
drag, startPoint x: 511, startPoint y: 73, endPoint x: 762, endPoint y: 4, distance: 260.2
click at [511, 73] on img at bounding box center [512, 63] width 47 height 58
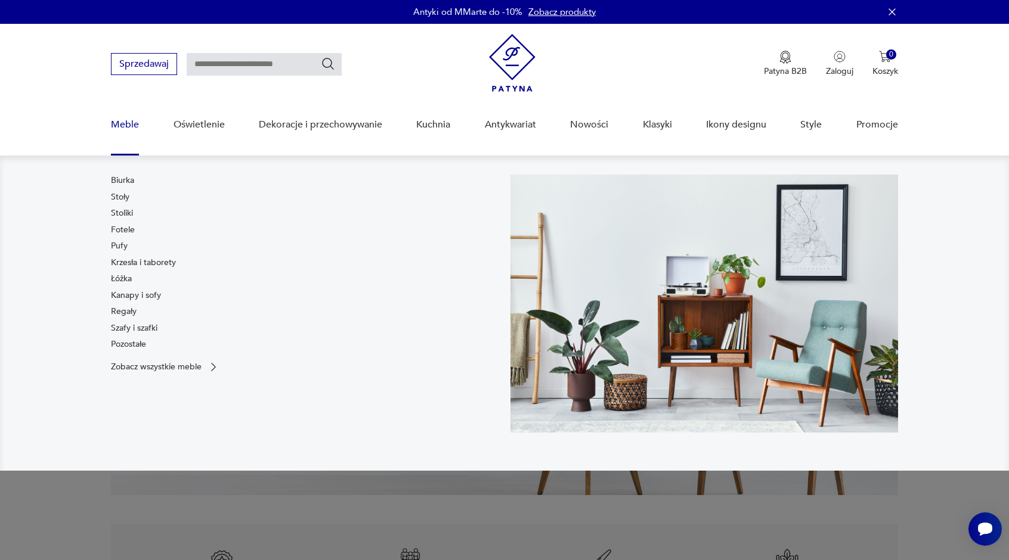
click at [122, 234] on link "Fotele" at bounding box center [123, 230] width 24 height 12
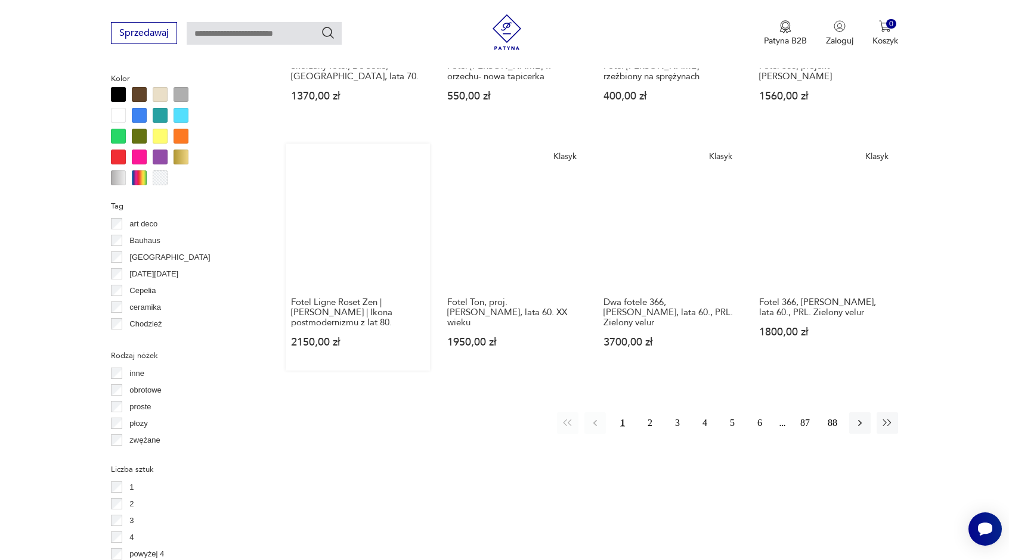
scroll to position [1191, 0]
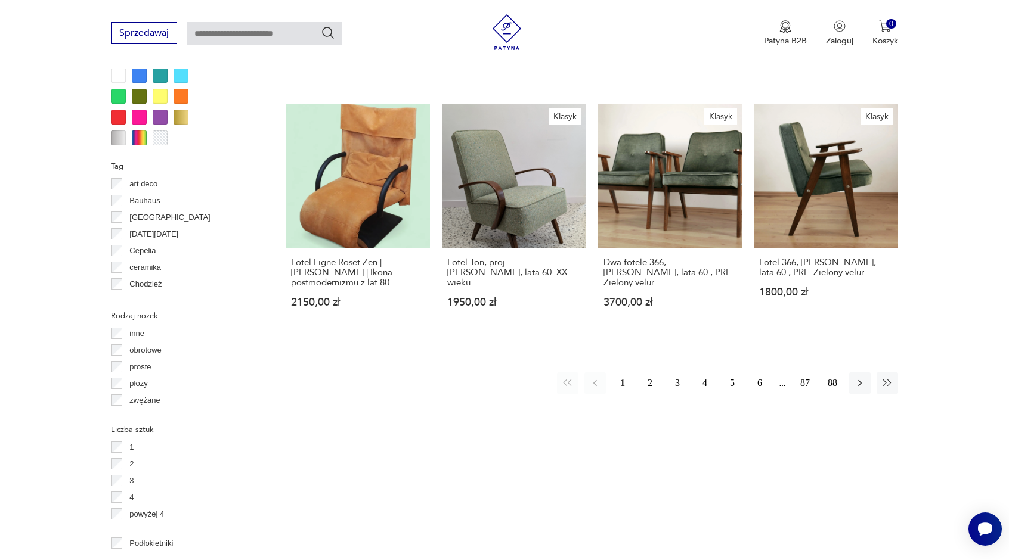
click at [645, 373] on button "2" at bounding box center [649, 383] width 21 height 21
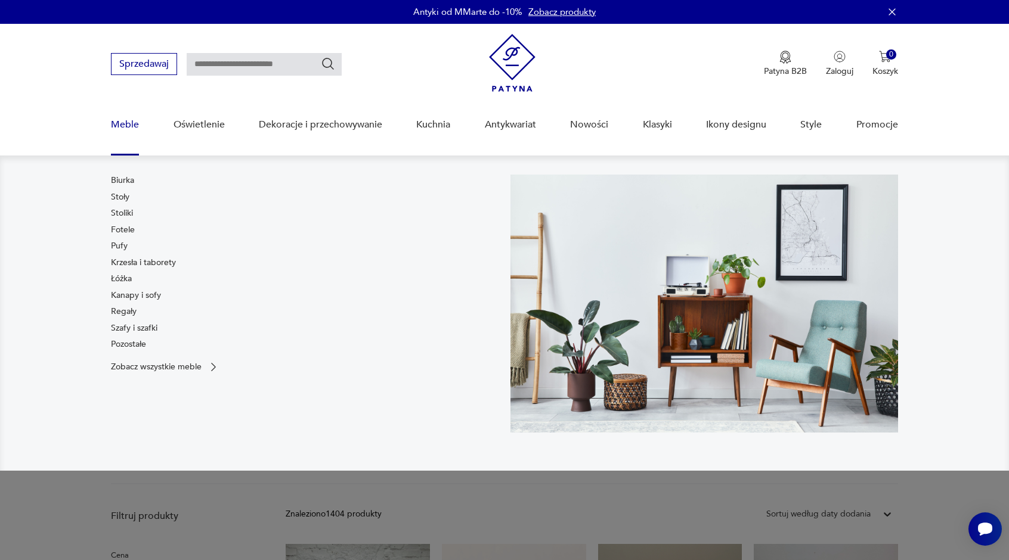
click at [130, 258] on link "Krzesła i taborety" at bounding box center [143, 263] width 65 height 12
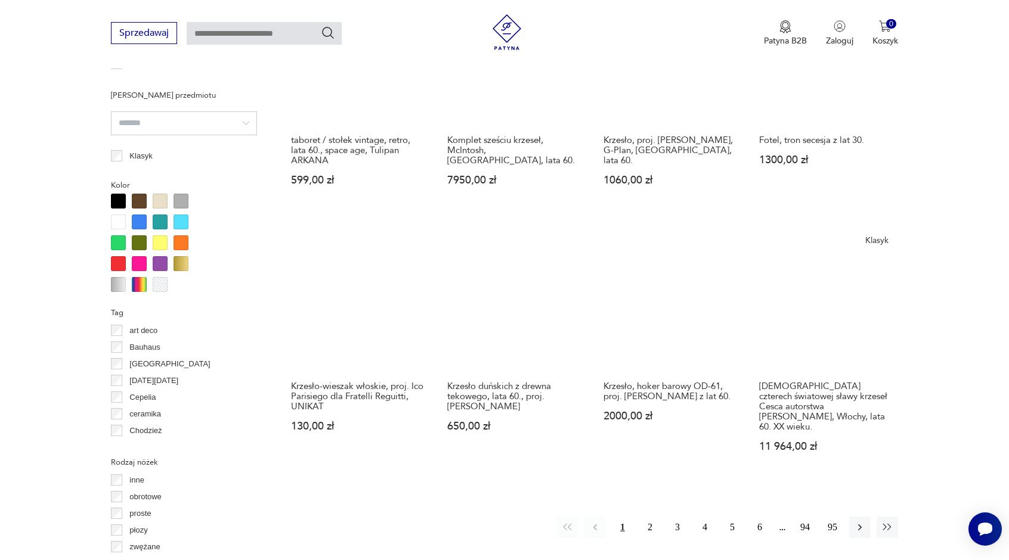
scroll to position [1056, 0]
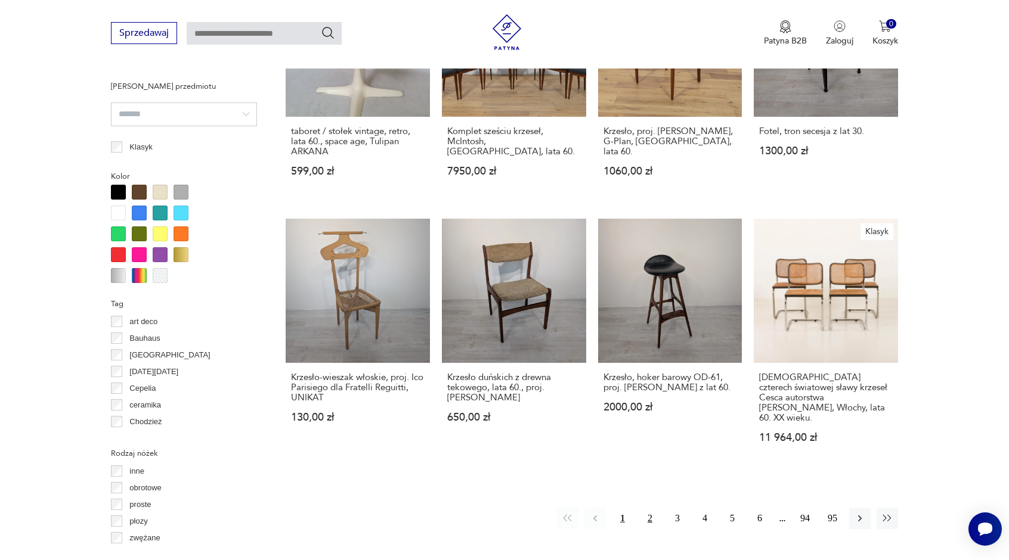
click at [658, 508] on button "2" at bounding box center [649, 518] width 21 height 21
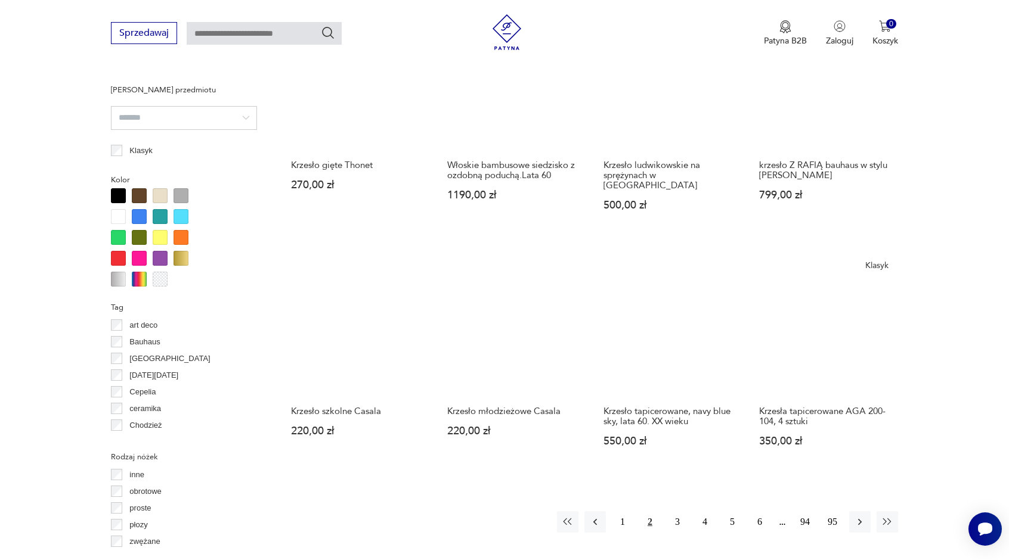
scroll to position [1056, 0]
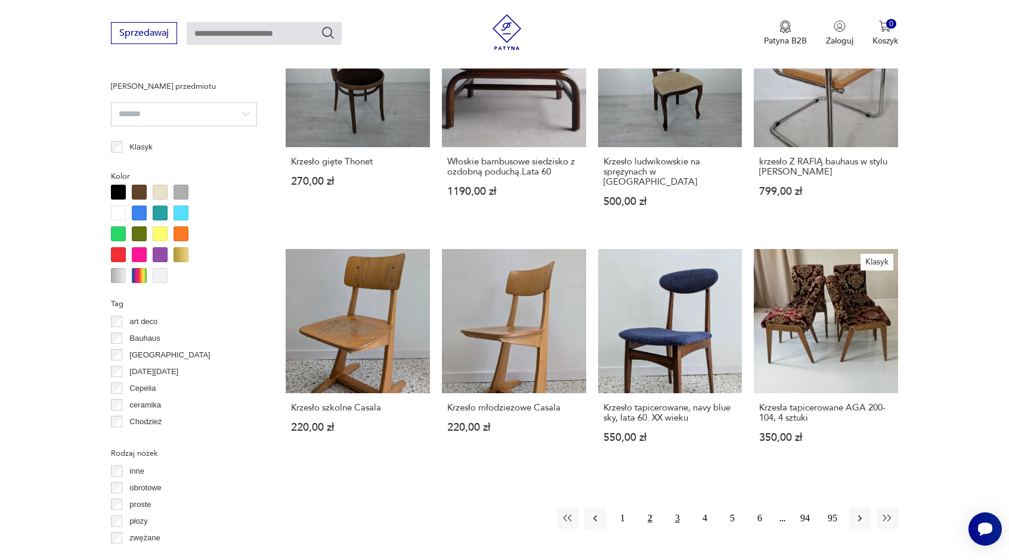
click at [676, 508] on button "3" at bounding box center [677, 518] width 21 height 21
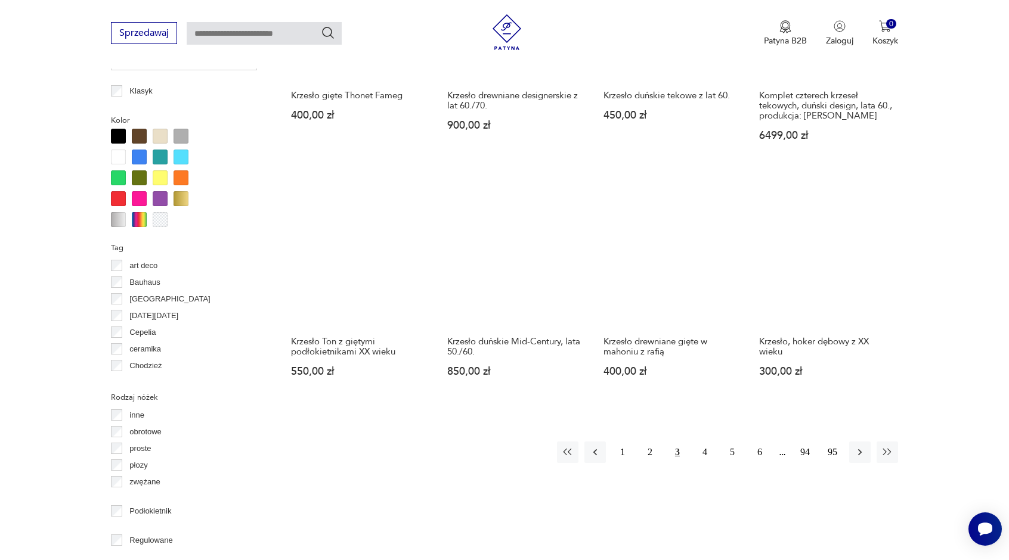
scroll to position [1115, 0]
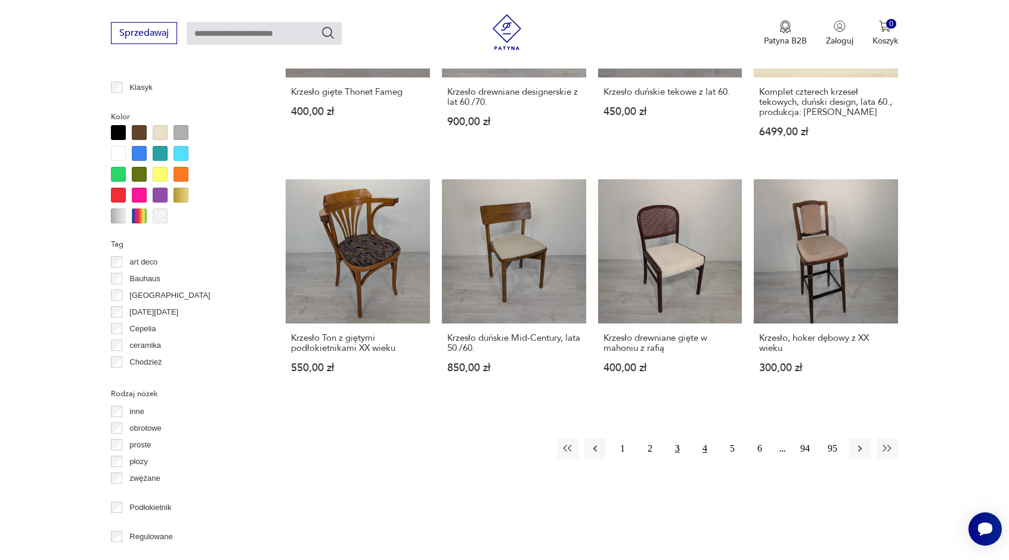
click at [712, 438] on button "4" at bounding box center [704, 448] width 21 height 21
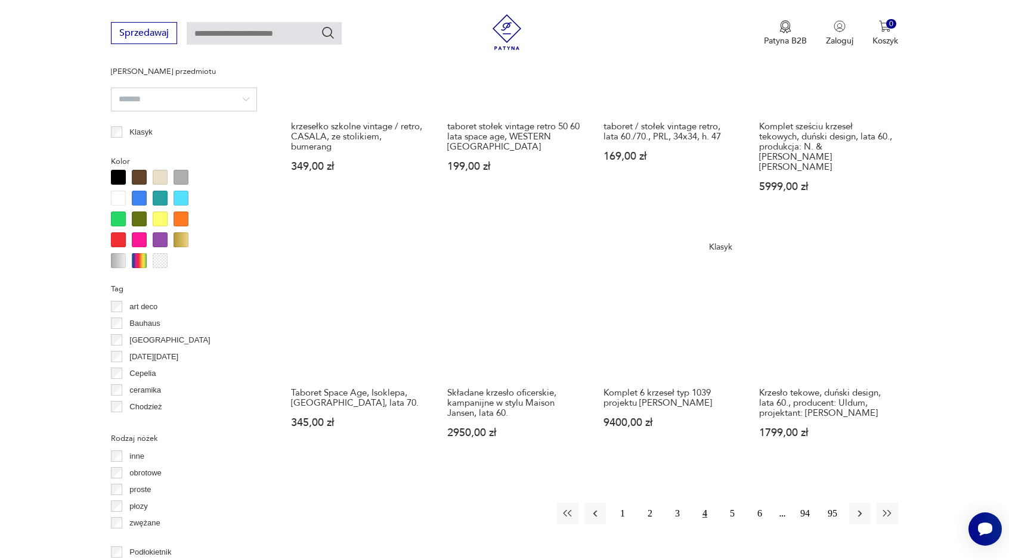
scroll to position [1115, 0]
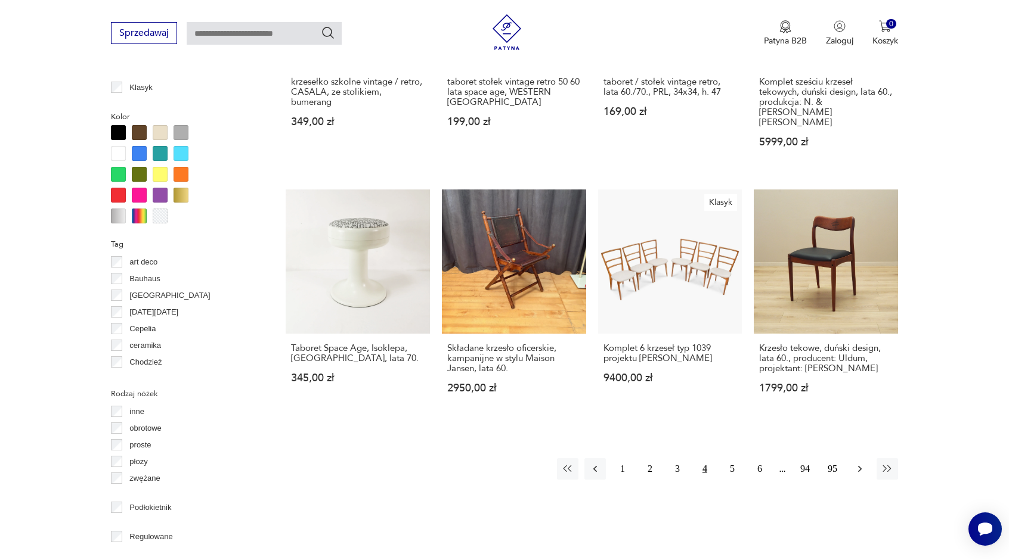
click at [857, 463] on icon "button" at bounding box center [860, 469] width 12 height 12
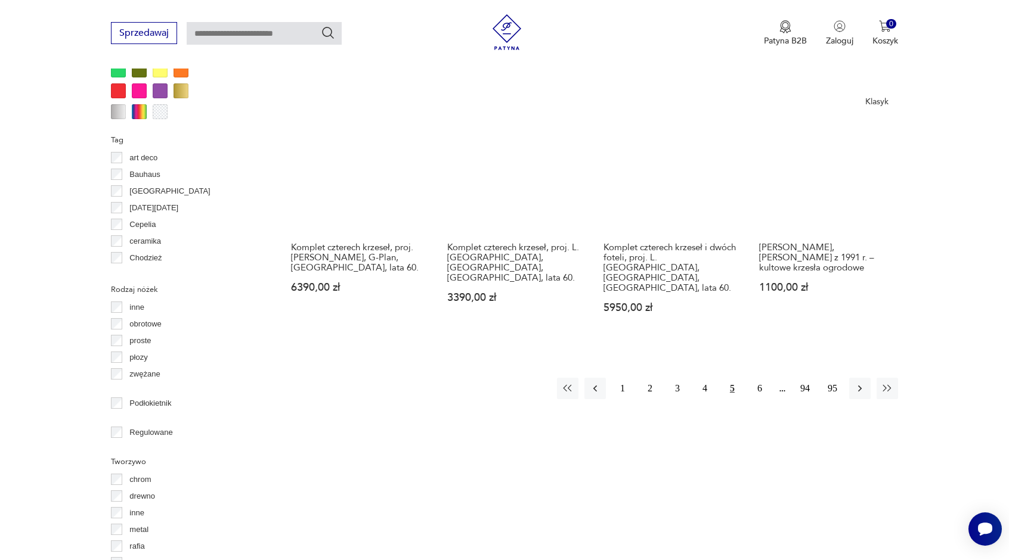
scroll to position [1235, 0]
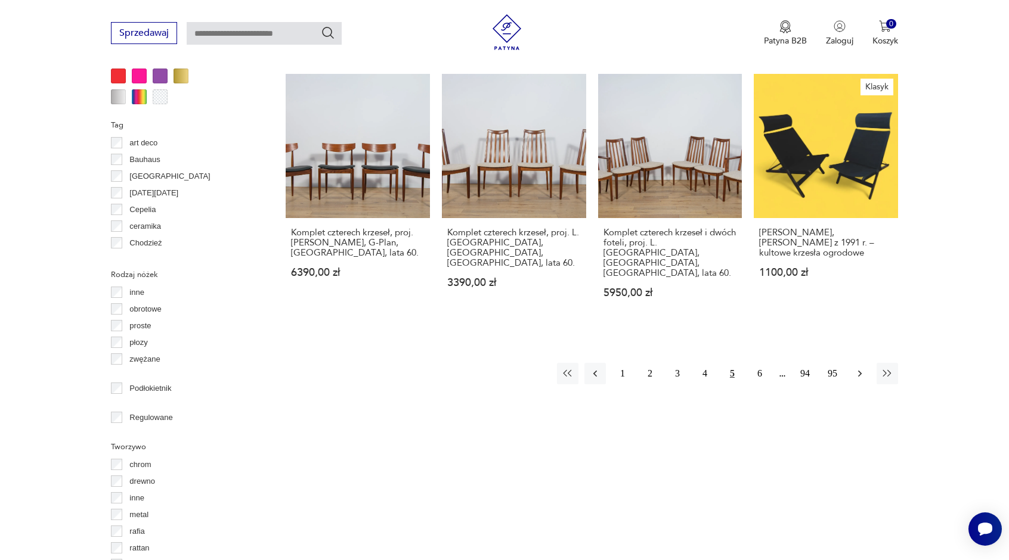
click at [860, 368] on icon "button" at bounding box center [860, 374] width 12 height 12
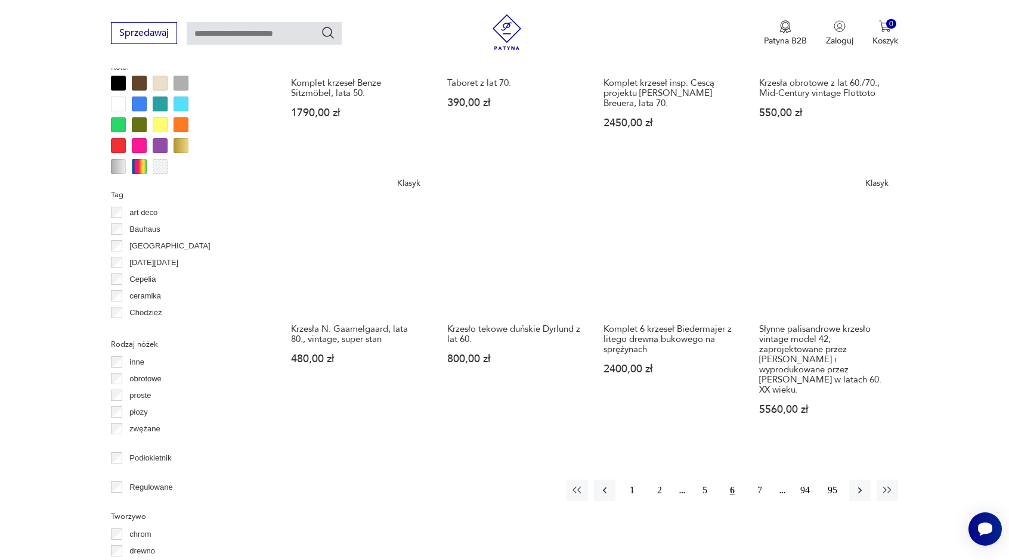
scroll to position [1175, 0]
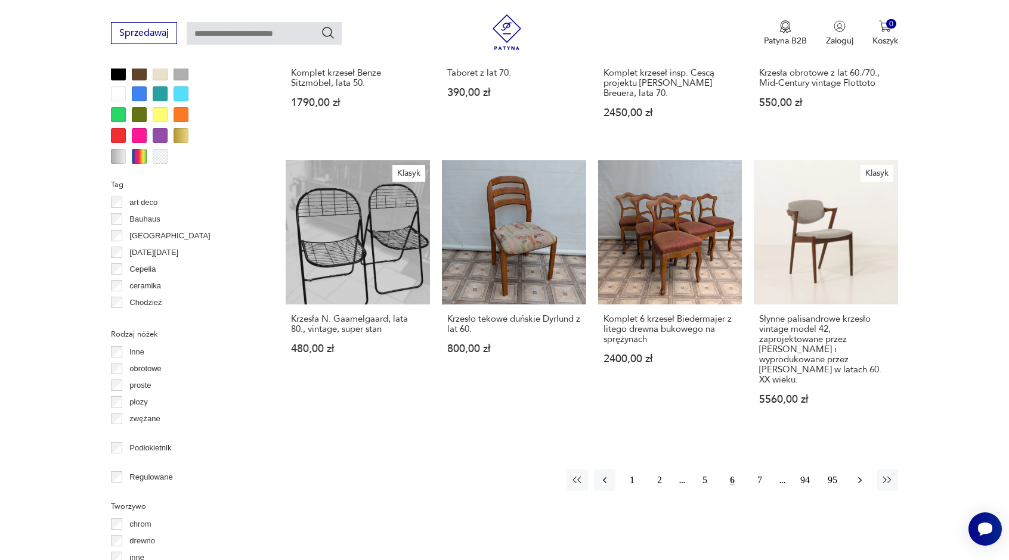
click at [860, 475] on icon "button" at bounding box center [860, 481] width 12 height 12
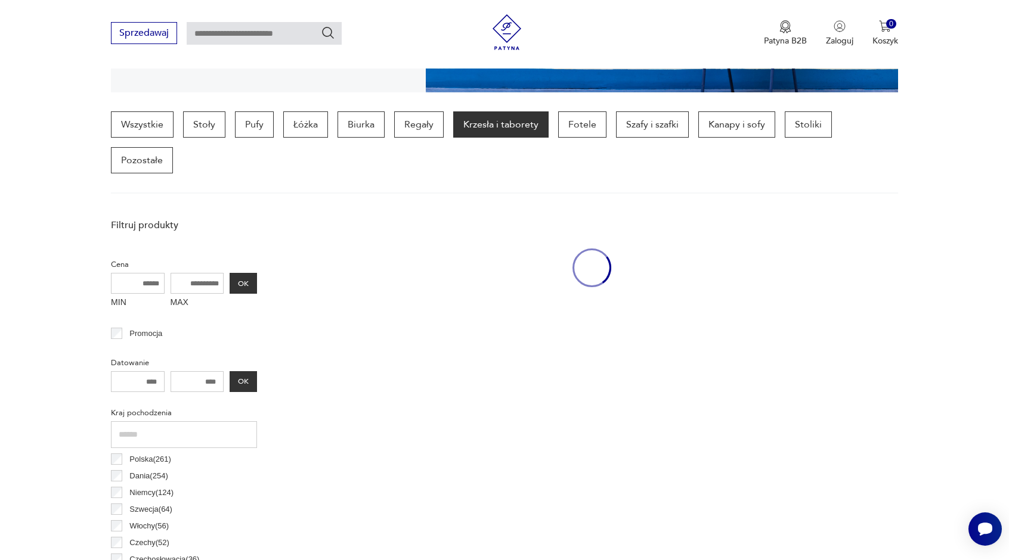
scroll to position [281, 0]
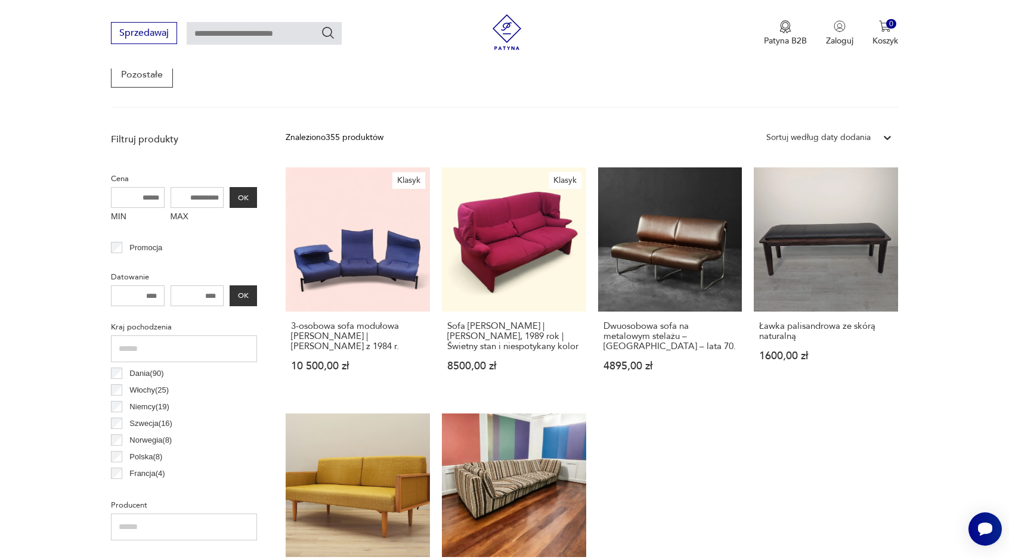
scroll to position [335, 0]
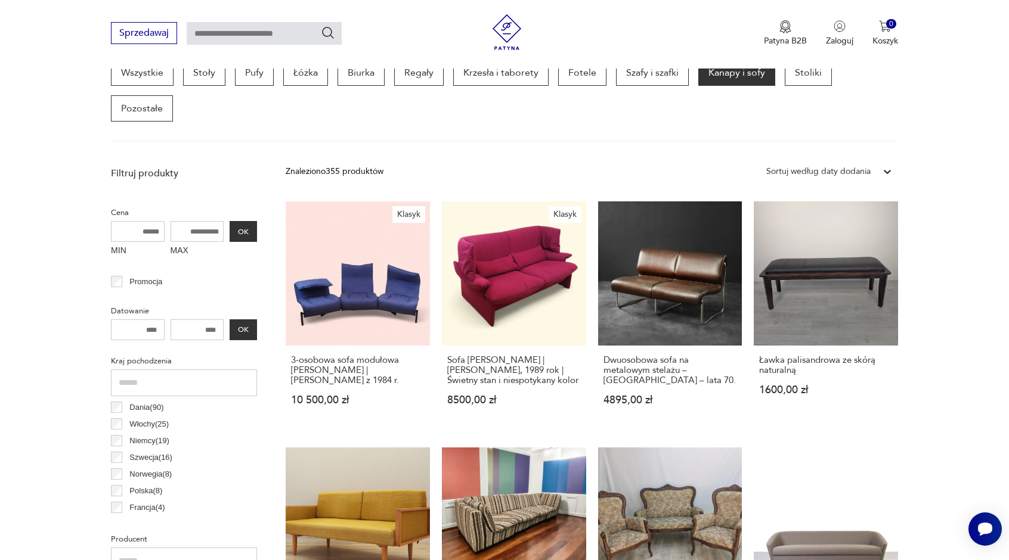
click at [189, 221] on input "MAX" at bounding box center [198, 231] width 54 height 21
drag, startPoint x: 219, startPoint y: 197, endPoint x: 62, endPoint y: 181, distance: 158.3
type input "****"
click at [246, 221] on button "OK" at bounding box center [243, 231] width 27 height 21
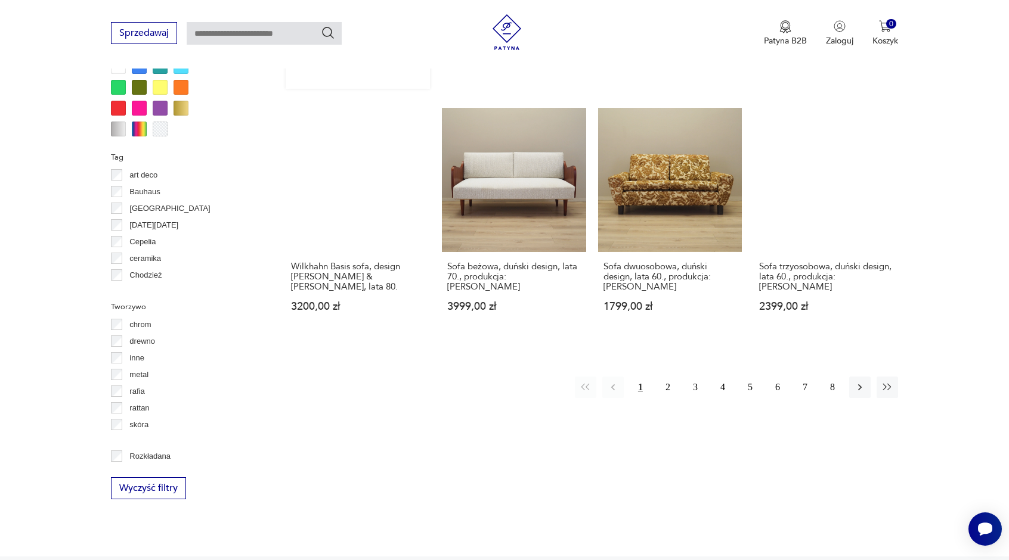
scroll to position [1176, 0]
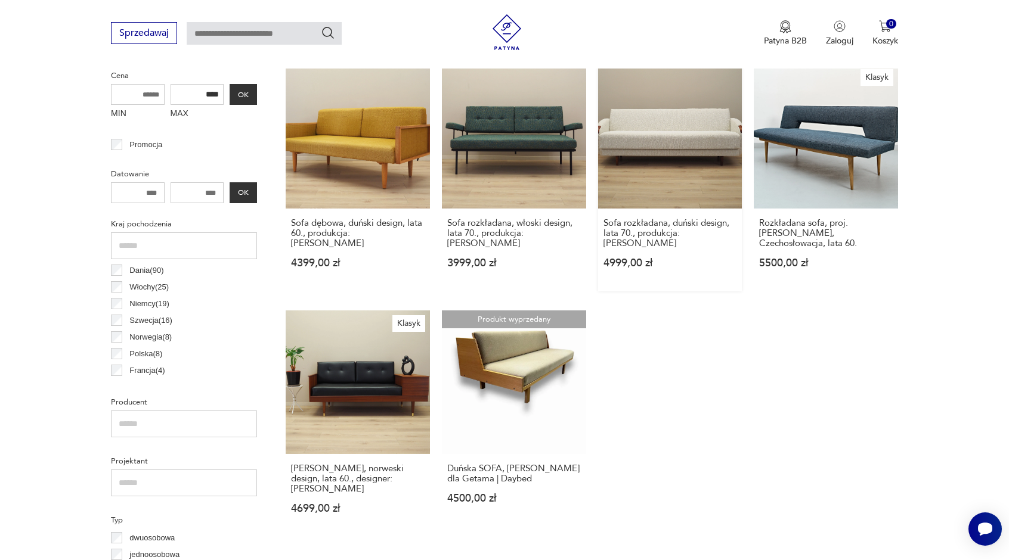
scroll to position [519, 0]
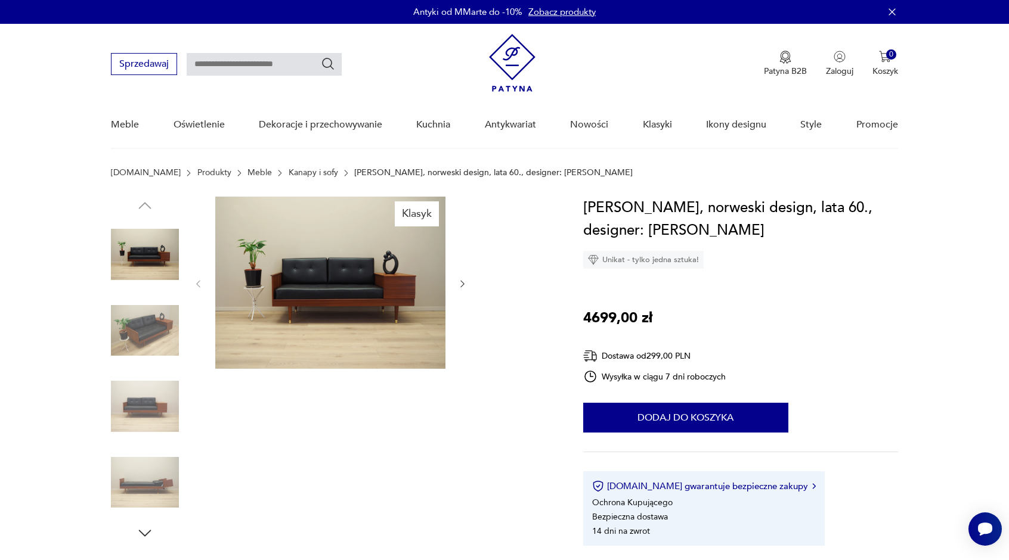
click at [460, 281] on icon "button" at bounding box center [462, 284] width 10 height 10
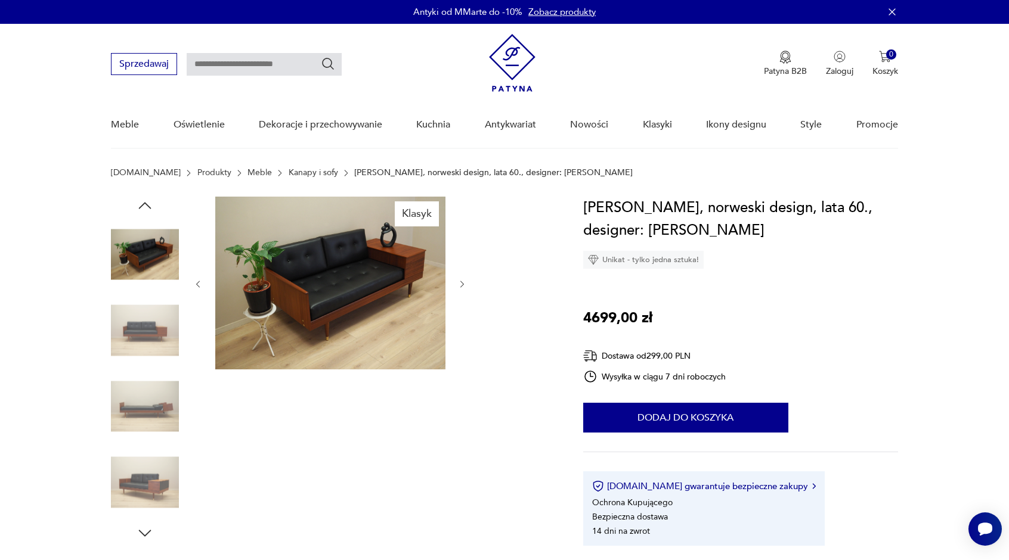
click at [460, 281] on icon "button" at bounding box center [462, 285] width 10 height 10
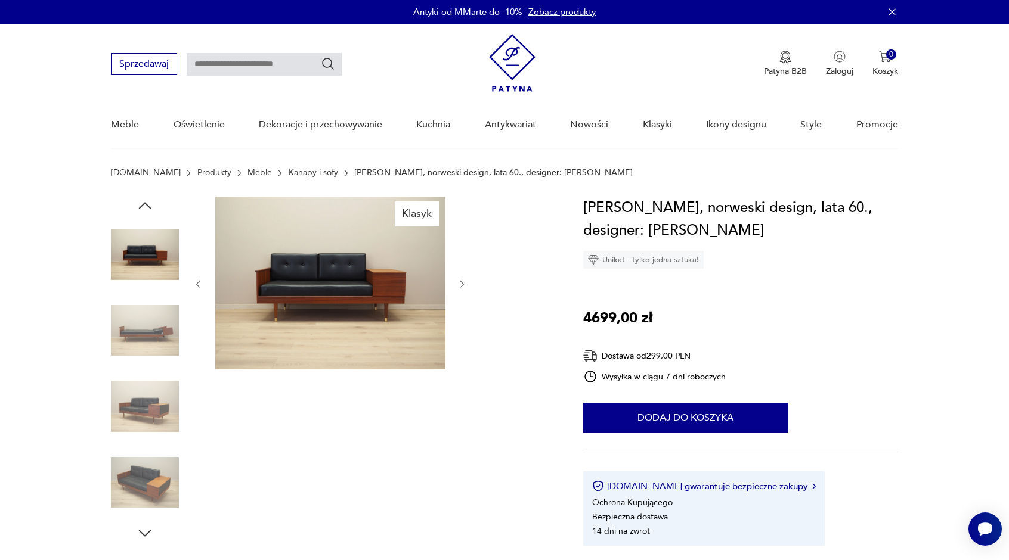
click at [460, 282] on icon "button" at bounding box center [462, 285] width 10 height 10
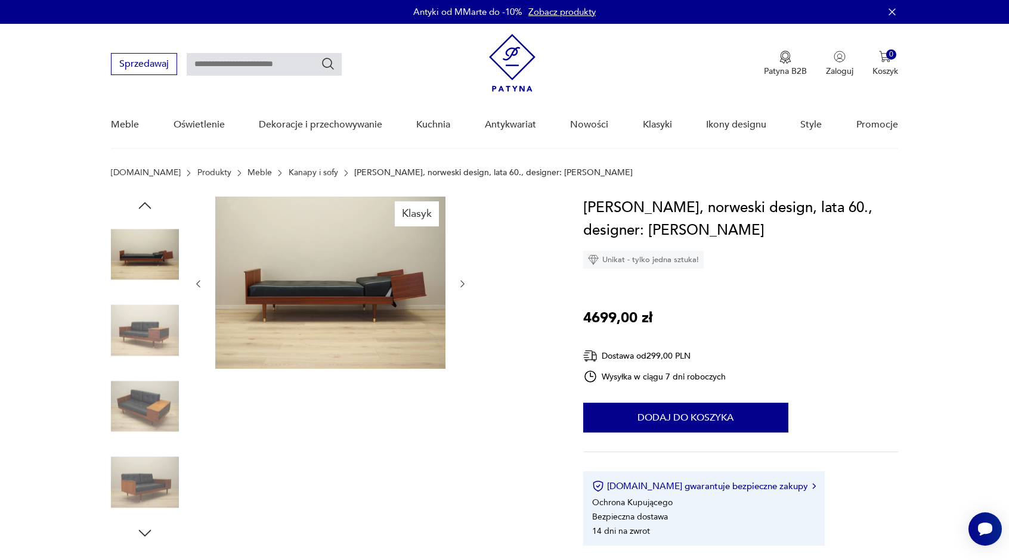
click at [460, 282] on icon "button" at bounding box center [462, 284] width 10 height 10
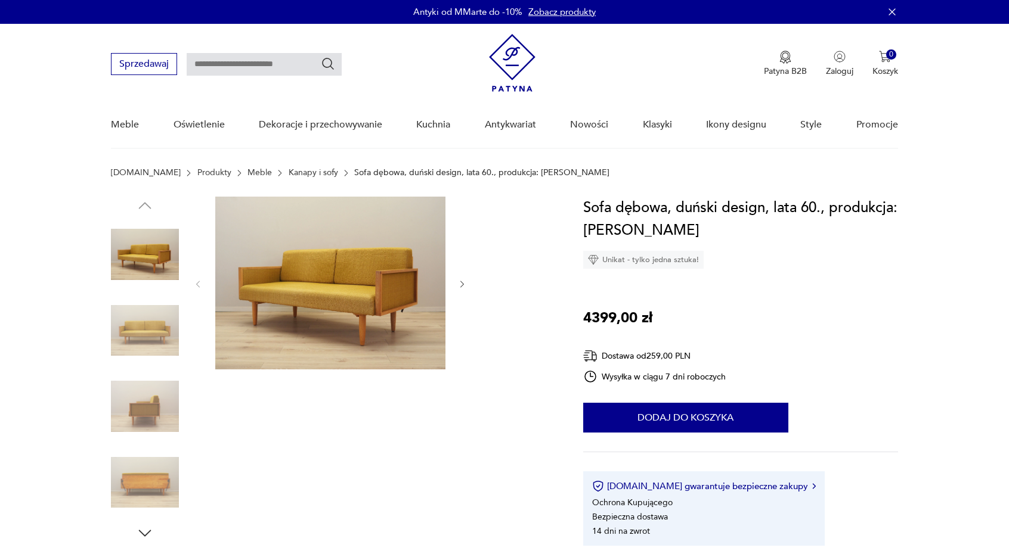
click at [357, 294] on img at bounding box center [330, 283] width 230 height 173
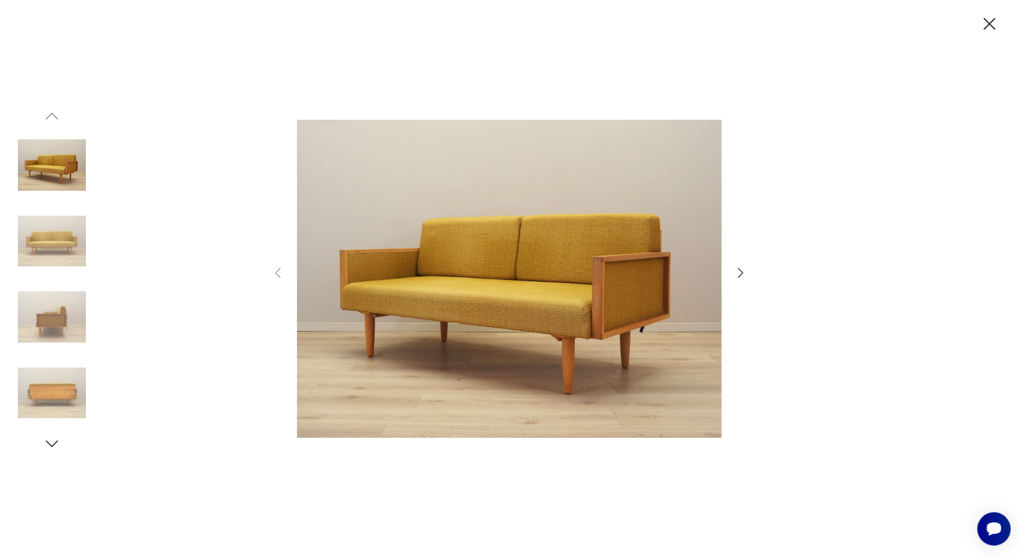
click at [736, 271] on icon "button" at bounding box center [740, 273] width 14 height 14
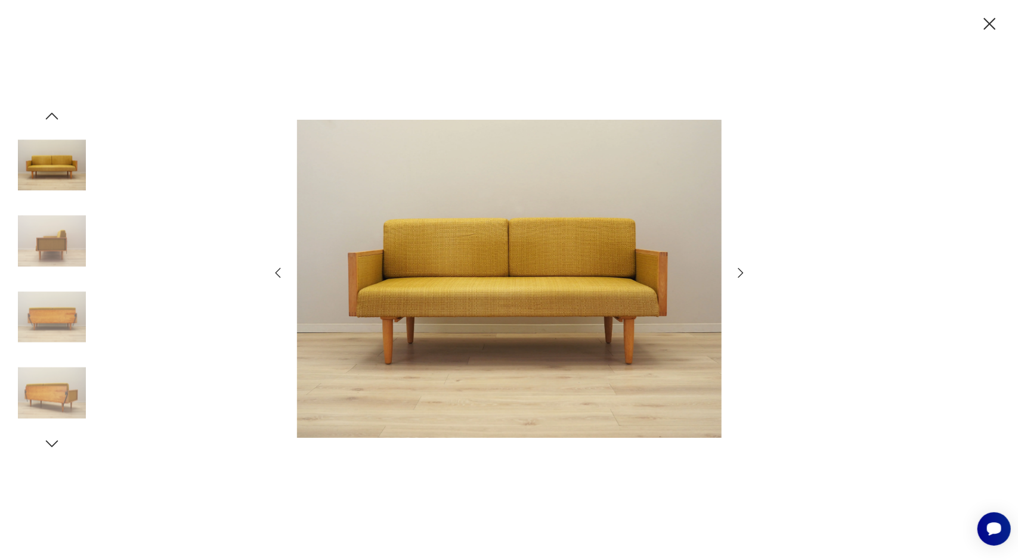
click at [736, 271] on icon "button" at bounding box center [740, 273] width 14 height 14
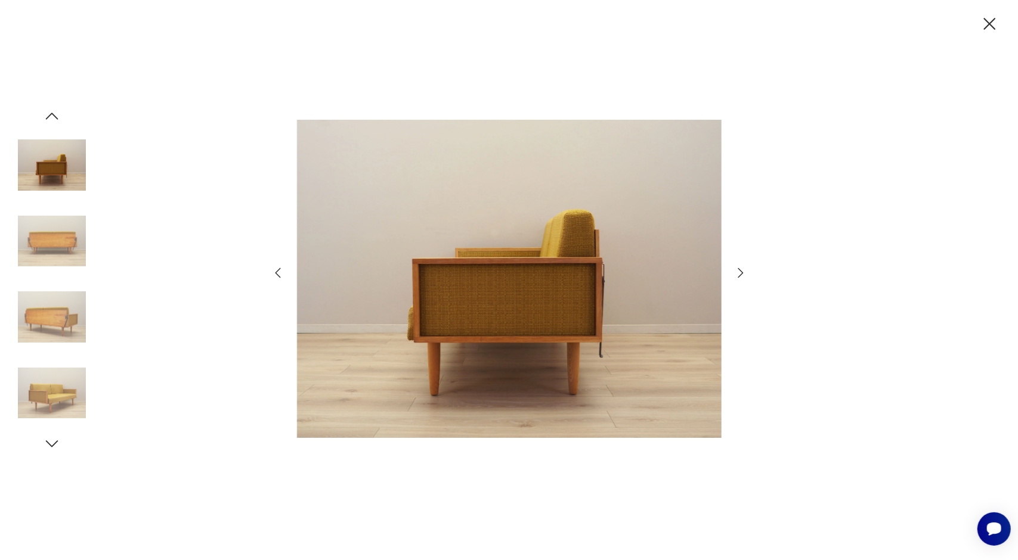
click at [736, 271] on icon "button" at bounding box center [740, 273] width 14 height 14
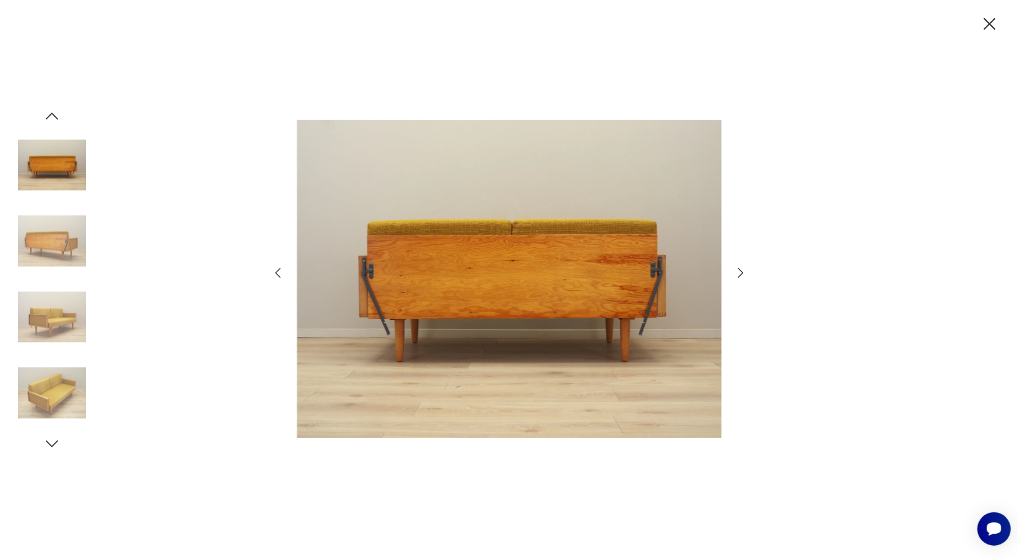
click at [736, 271] on icon "button" at bounding box center [740, 273] width 14 height 14
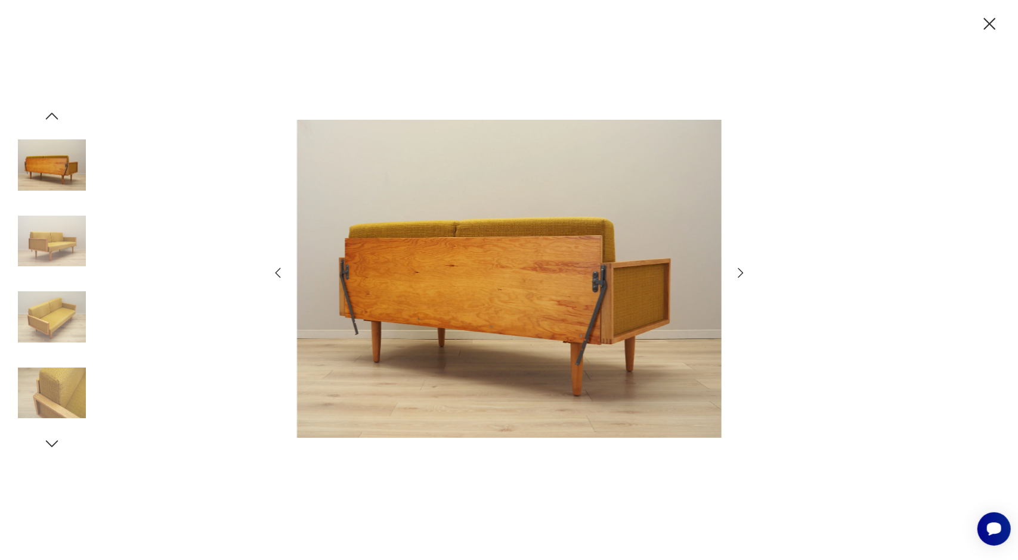
click at [736, 271] on icon "button" at bounding box center [740, 273] width 14 height 14
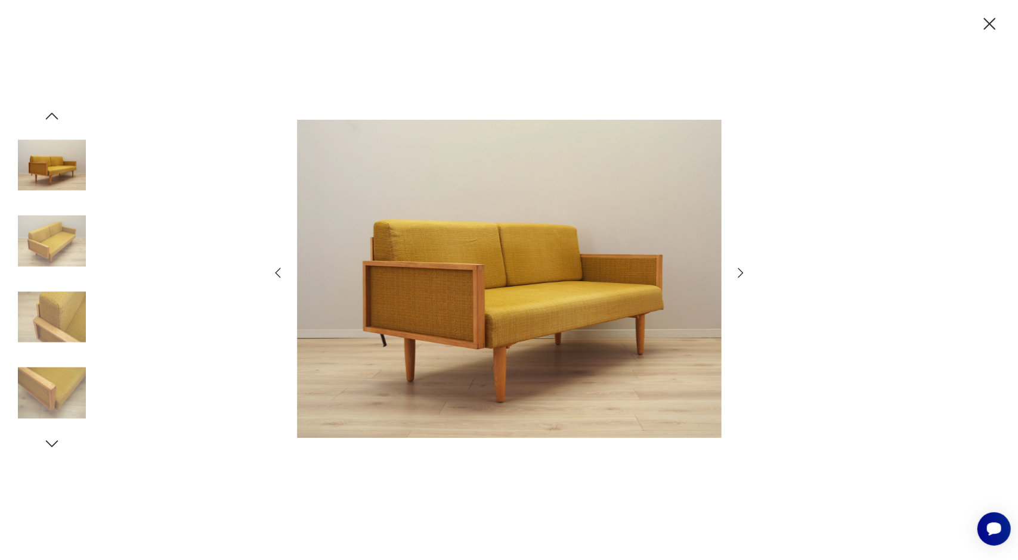
click at [736, 271] on icon "button" at bounding box center [740, 273] width 14 height 14
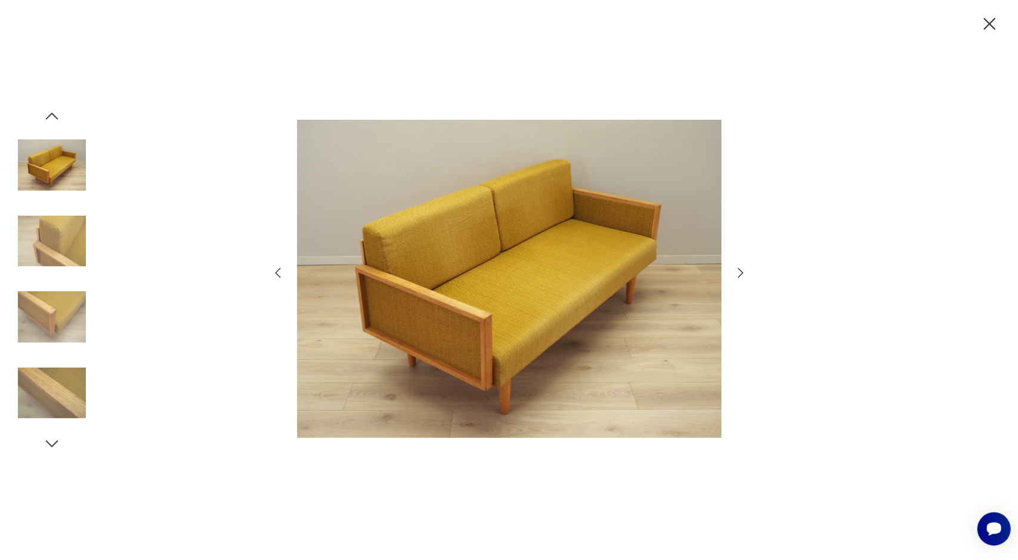
click at [736, 271] on icon "button" at bounding box center [740, 273] width 14 height 14
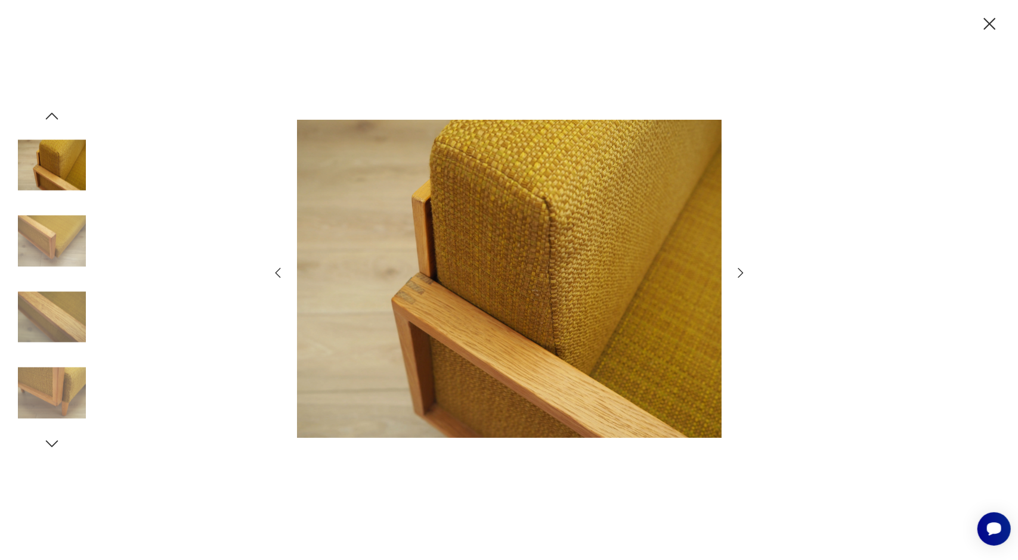
click at [736, 271] on icon "button" at bounding box center [740, 273] width 14 height 14
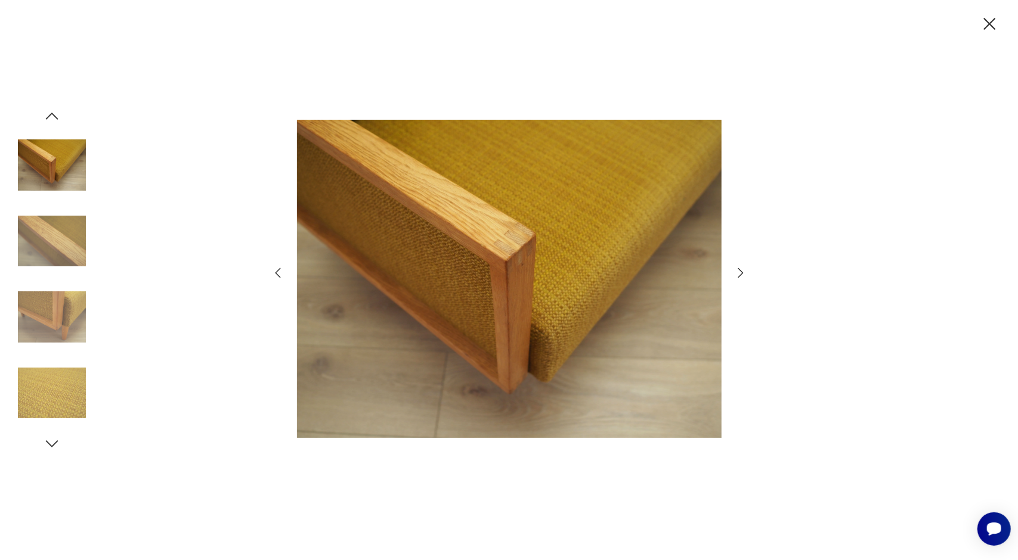
click at [736, 271] on icon "button" at bounding box center [740, 273] width 14 height 14
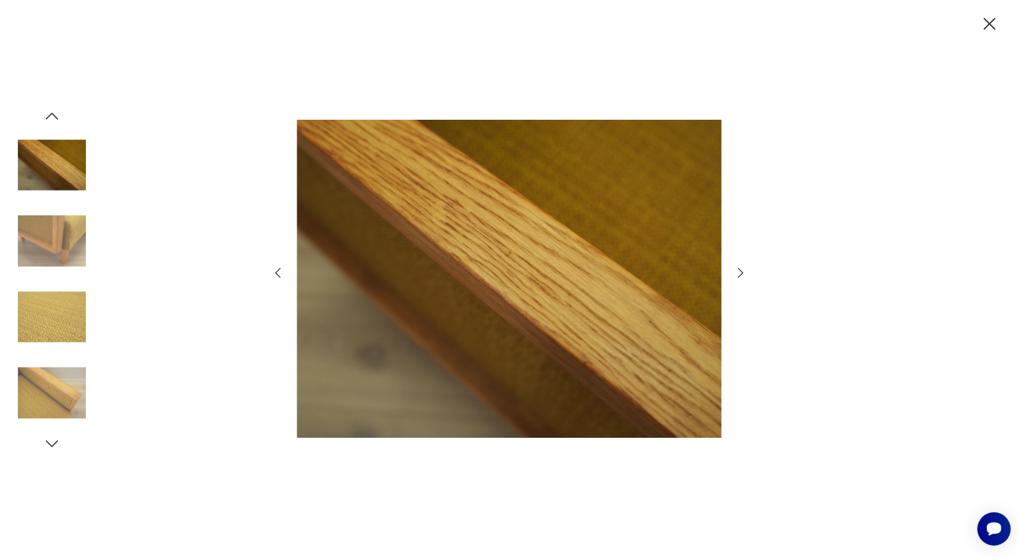
click at [736, 271] on icon "button" at bounding box center [740, 273] width 14 height 14
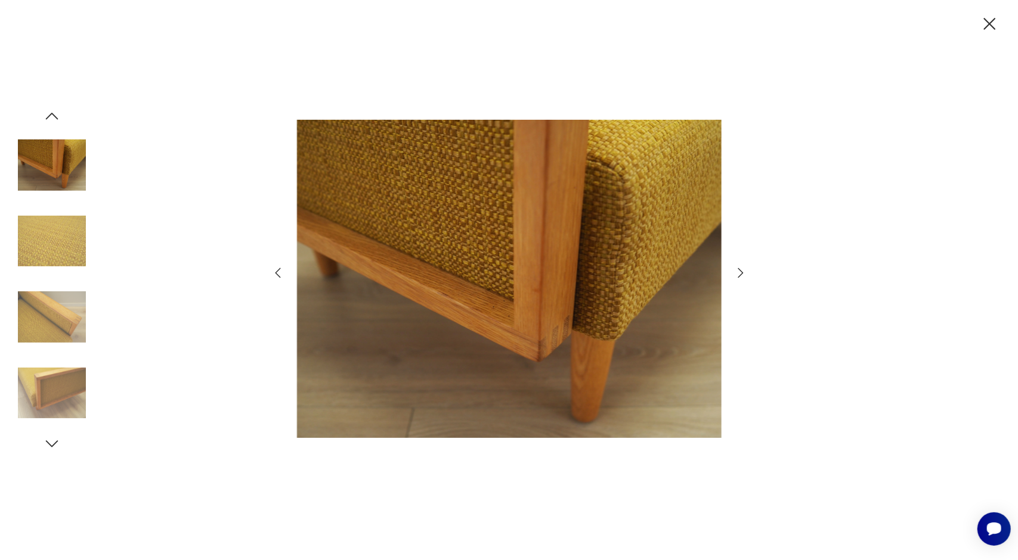
click at [736, 271] on icon "button" at bounding box center [740, 273] width 14 height 14
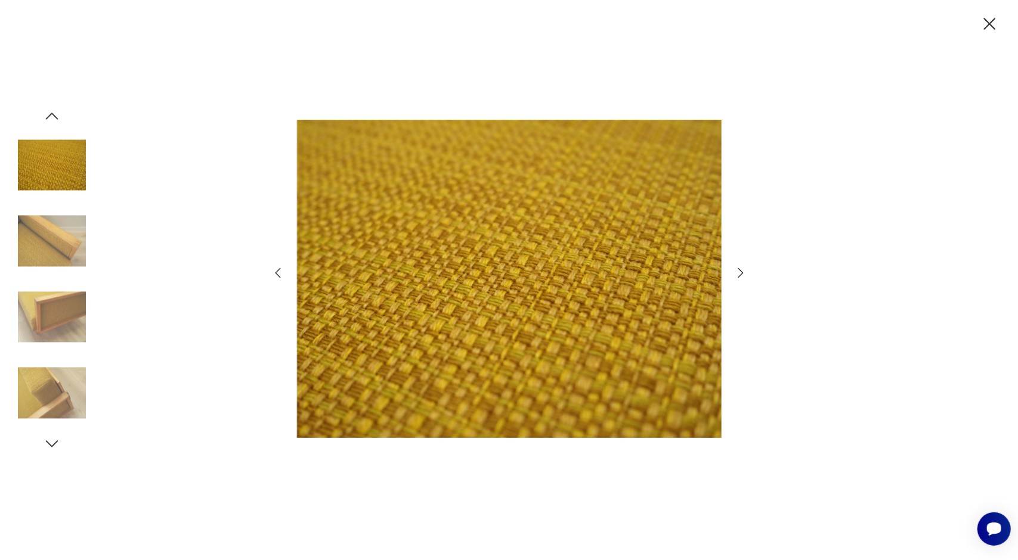
click at [736, 271] on icon "button" at bounding box center [740, 273] width 14 height 14
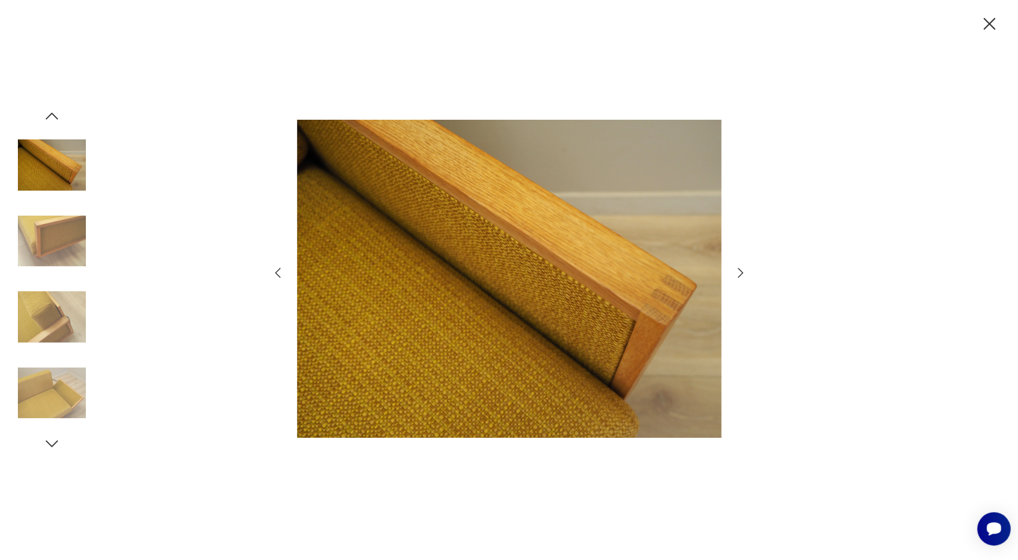
click at [736, 271] on icon "button" at bounding box center [740, 273] width 14 height 14
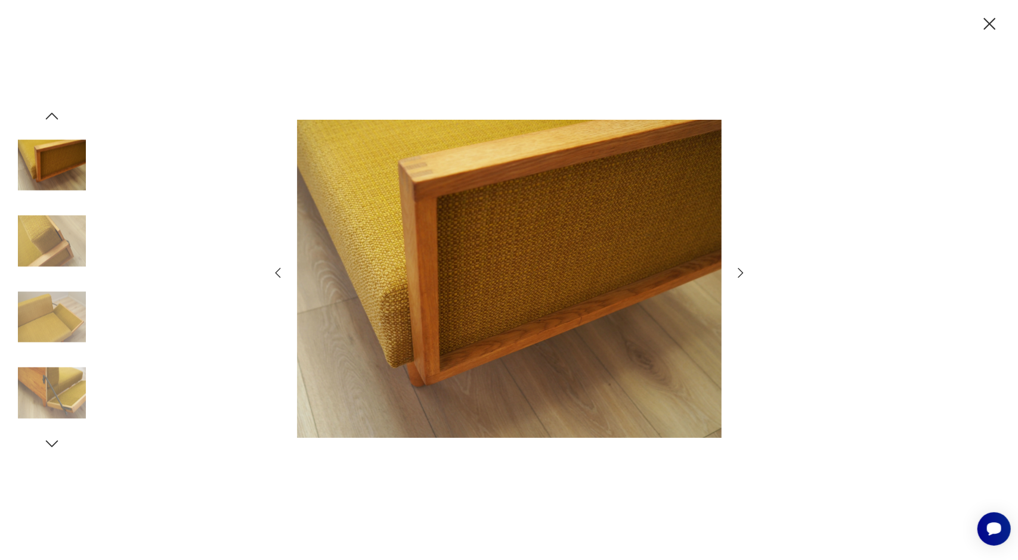
click at [736, 271] on icon "button" at bounding box center [740, 273] width 14 height 14
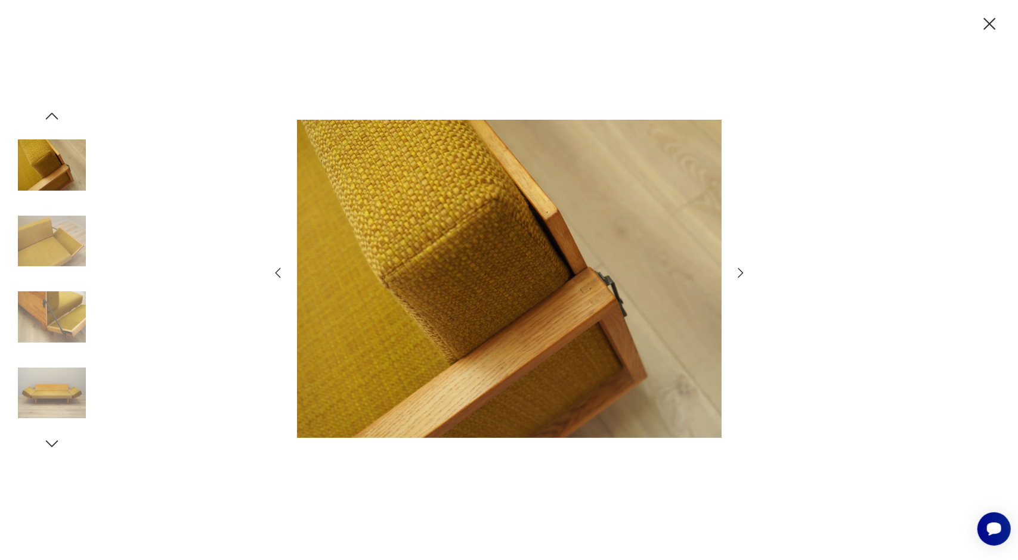
click at [736, 271] on icon "button" at bounding box center [740, 273] width 14 height 14
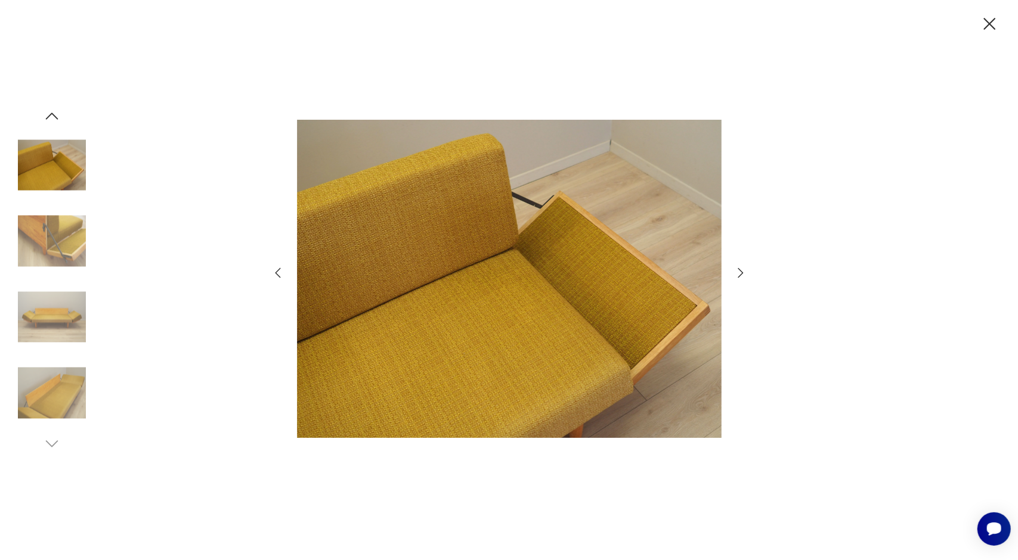
click at [736, 271] on icon "button" at bounding box center [740, 273] width 14 height 14
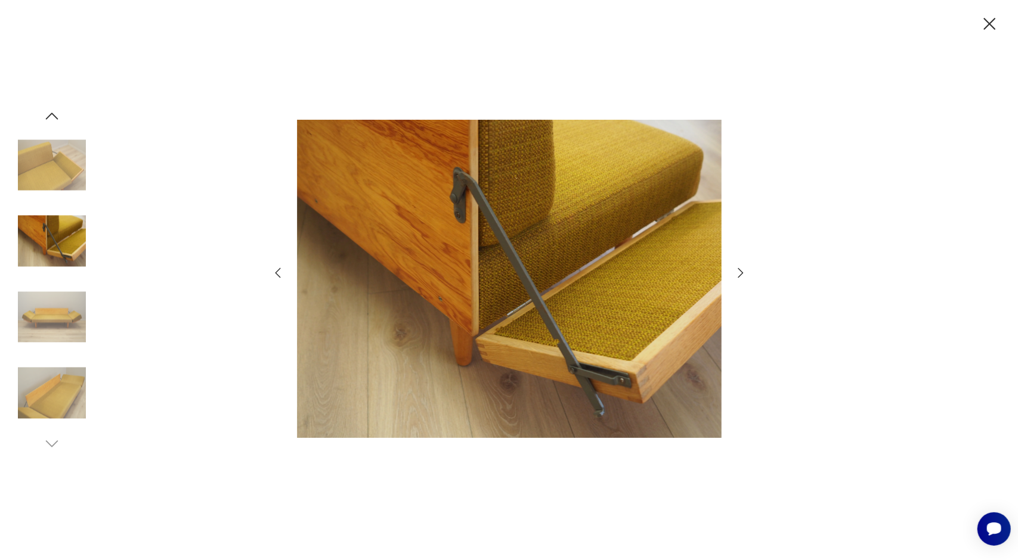
click at [736, 271] on icon "button" at bounding box center [740, 273] width 14 height 14
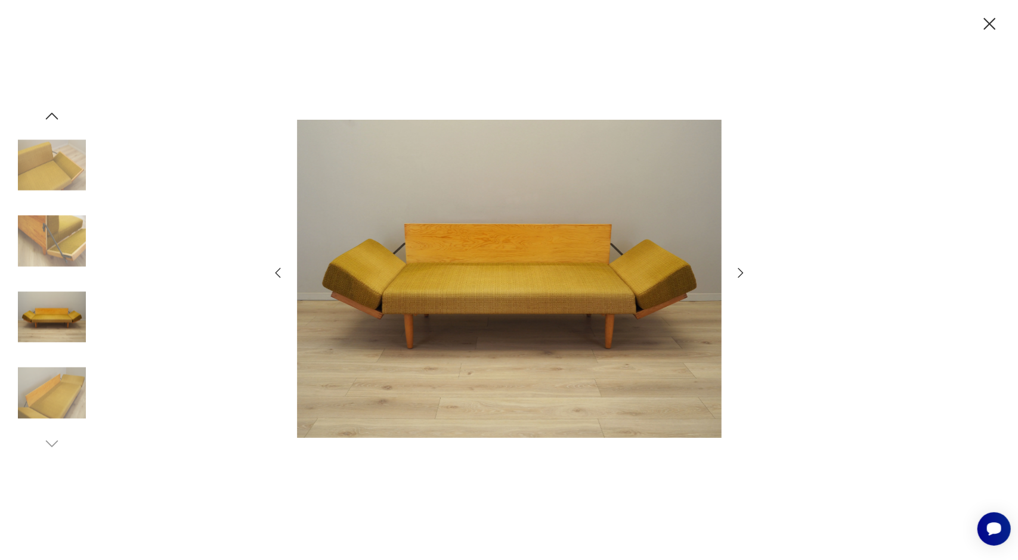
click at [736, 271] on icon "button" at bounding box center [740, 273] width 14 height 14
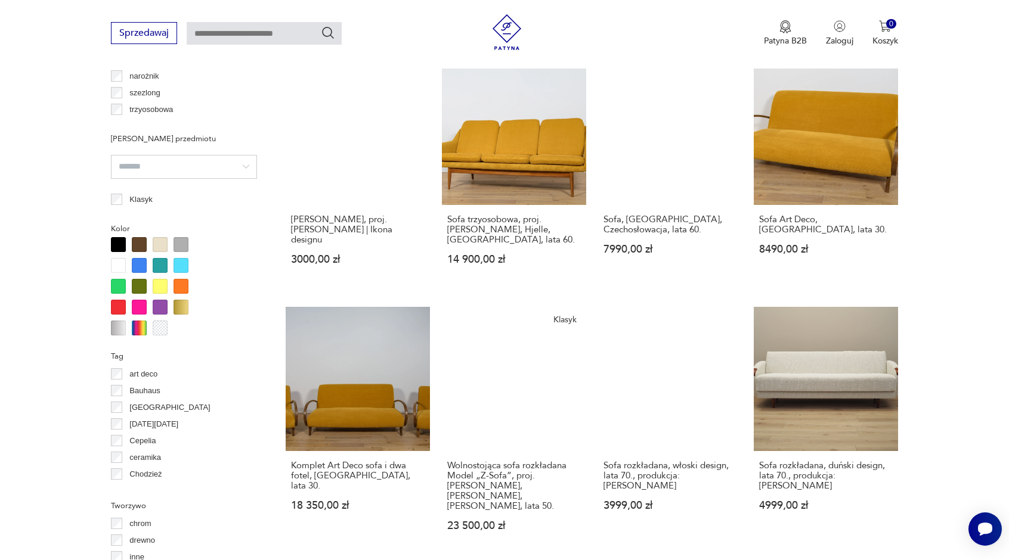
scroll to position [991, 0]
